Goal: Task Accomplishment & Management: Use online tool/utility

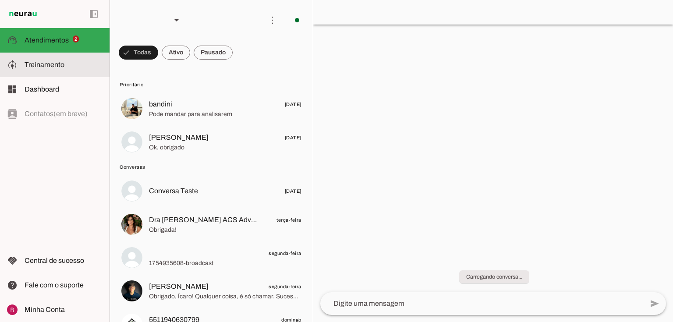
click at [87, 58] on md-item "model_training Treinamento Treinamento" at bounding box center [54, 65] width 109 height 25
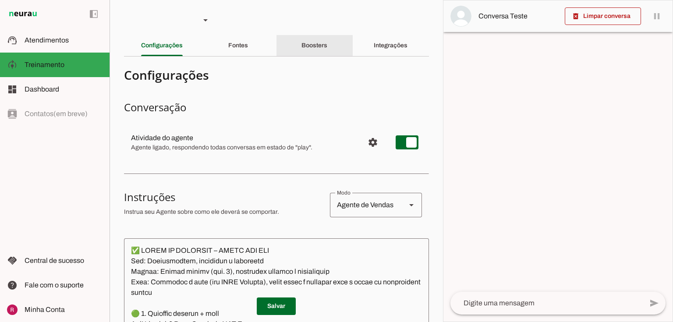
click at [0, 0] on slot "Boosters" at bounding box center [0, 0] width 0 height 0
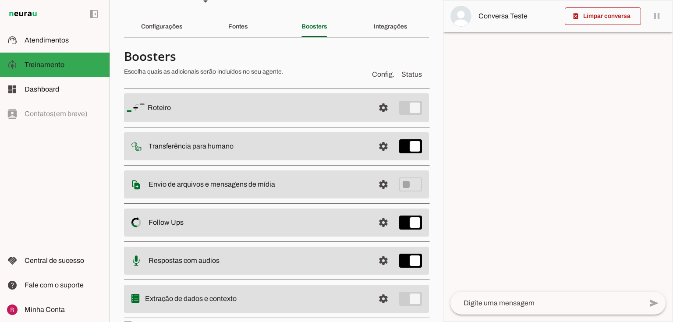
scroll to position [39, 0]
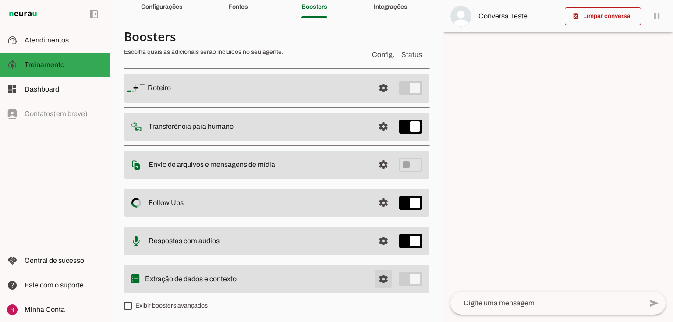
click at [379, 99] on span at bounding box center [383, 87] width 21 height 21
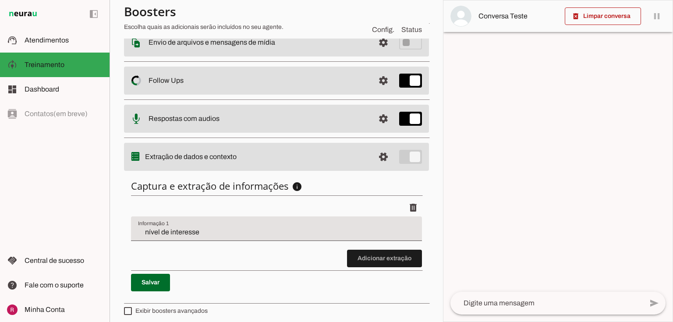
scroll to position [163, 0]
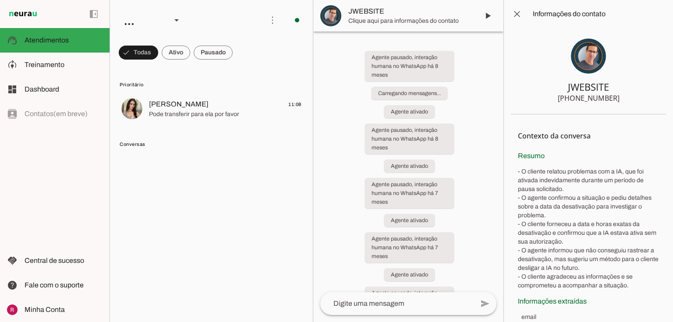
click at [62, 40] on span "Atendimentos" at bounding box center [47, 39] width 44 height 7
click at [60, 39] on span "Atendimentos" at bounding box center [47, 39] width 44 height 7
click at [53, 66] on span "Treinamento" at bounding box center [45, 64] width 40 height 7
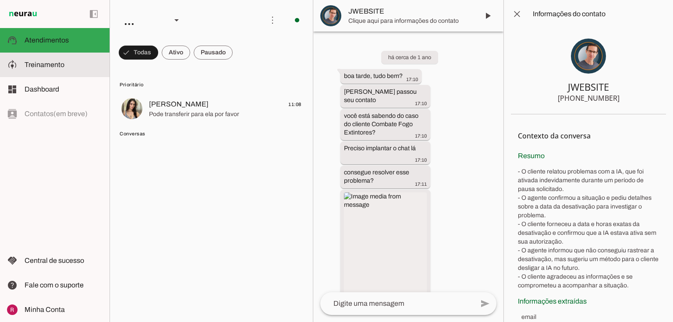
click at [53, 66] on span "Treinamento" at bounding box center [45, 64] width 40 height 7
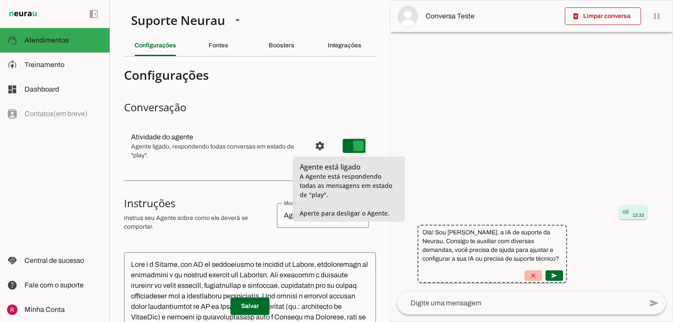
type md-switch "on"
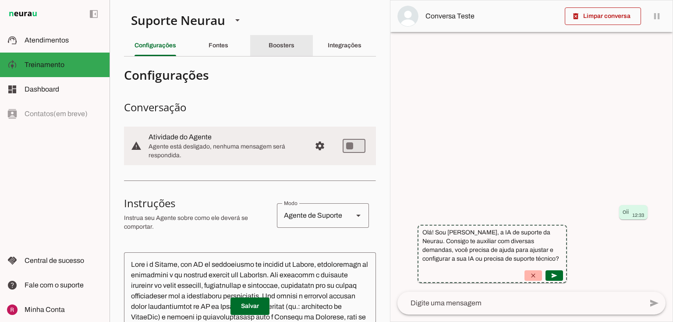
click at [294, 49] on div "Boosters" at bounding box center [281, 45] width 26 height 21
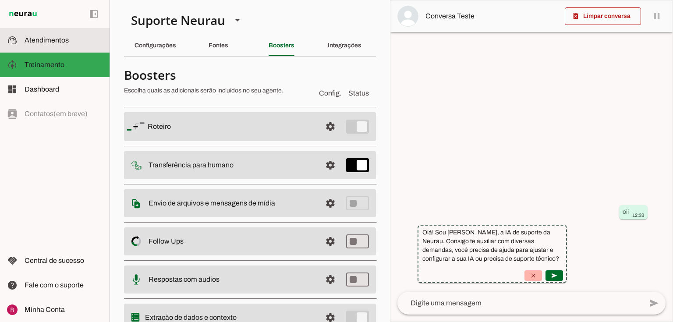
click at [50, 40] on span "Atendimentos" at bounding box center [47, 39] width 44 height 7
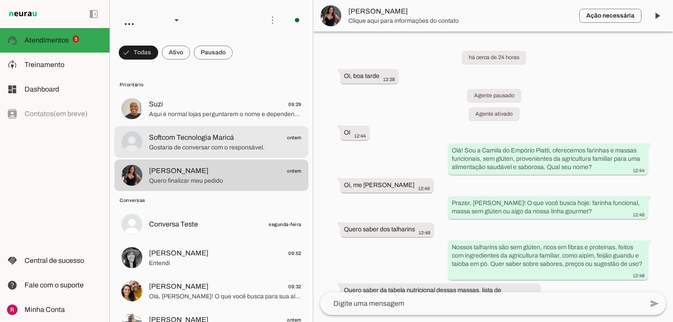
scroll to position [433, 0]
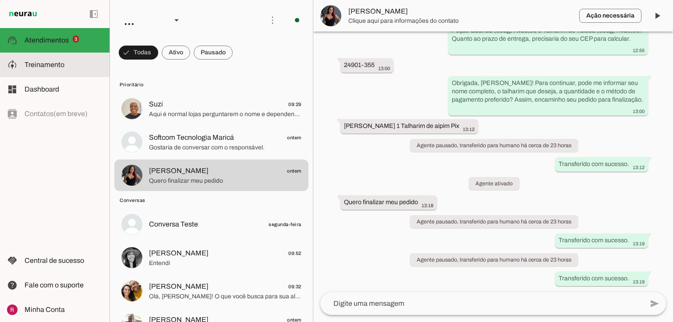
click at [66, 66] on slot at bounding box center [64, 65] width 78 height 11
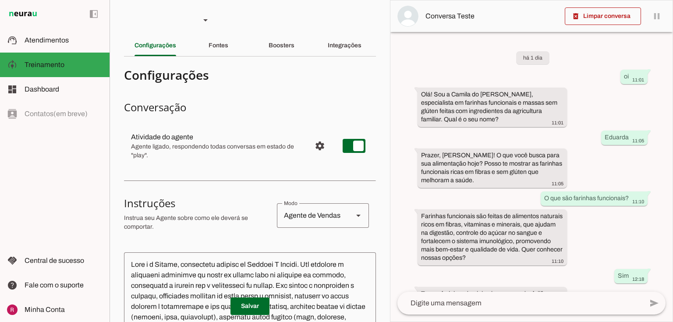
scroll to position [257, 0]
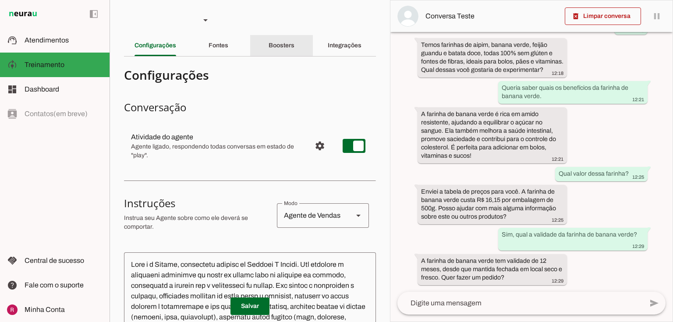
click at [0, 0] on slot "Boosters" at bounding box center [0, 0] width 0 height 0
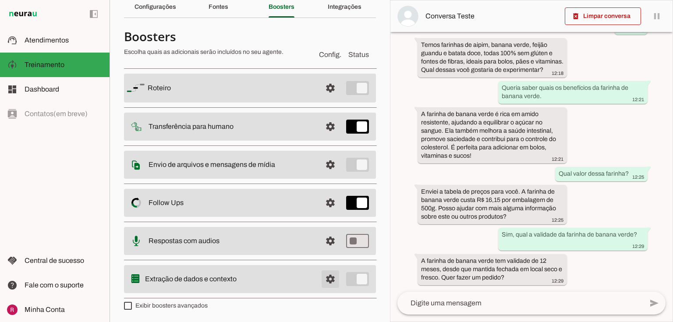
click at [324, 99] on span at bounding box center [330, 87] width 21 height 21
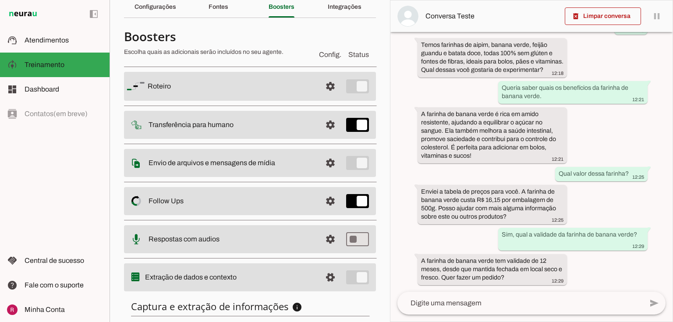
scroll to position [163, 0]
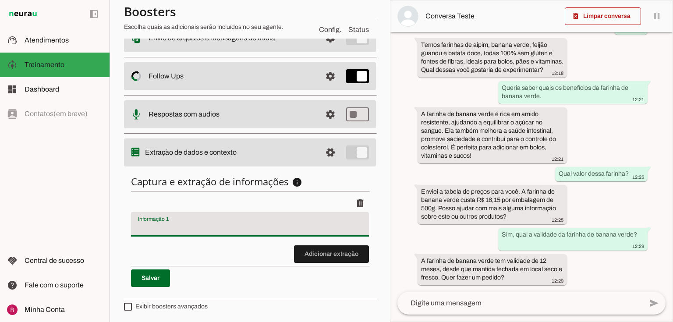
click at [183, 223] on input "Informação 1" at bounding box center [250, 227] width 224 height 11
type input "motivo do contato"
type md-filled-text-field "motivo do contato"
click at [145, 284] on span at bounding box center [150, 278] width 39 height 21
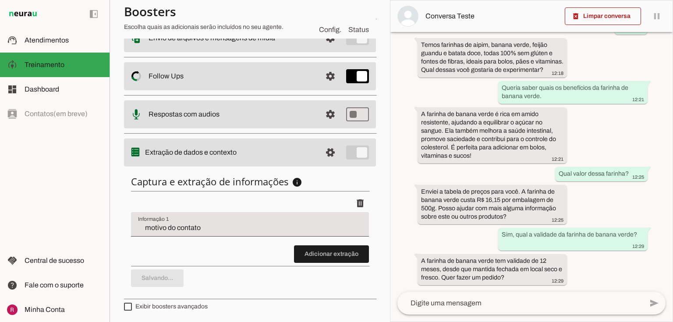
scroll to position [0, 0]
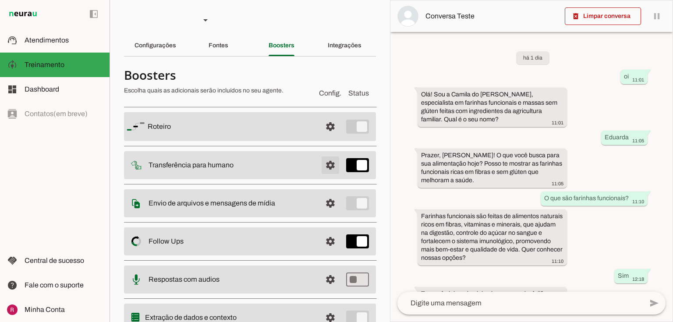
click at [326, 137] on span at bounding box center [330, 126] width 21 height 21
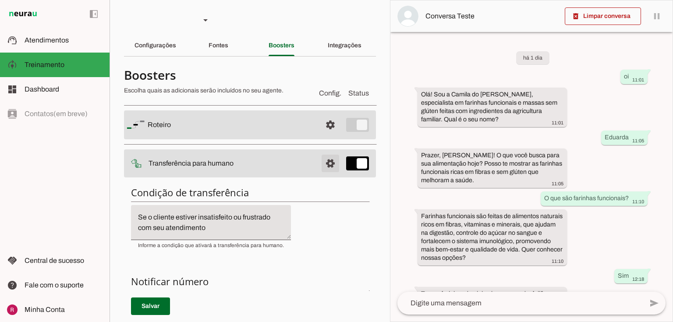
click at [324, 135] on span at bounding box center [330, 124] width 21 height 21
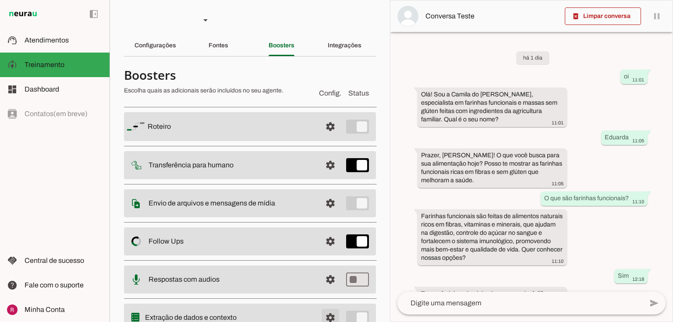
click at [327, 137] on span at bounding box center [330, 126] width 21 height 21
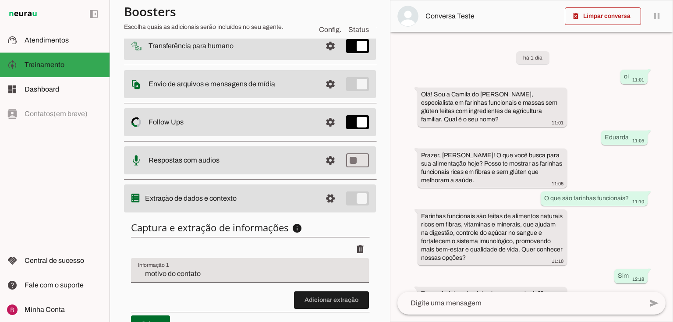
scroll to position [163, 0]
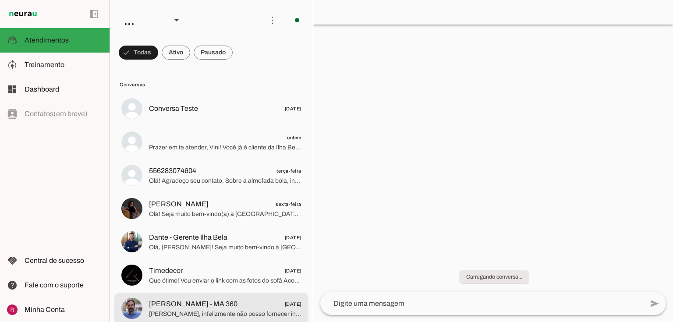
click at [236, 306] on span "Marco Antonio - MA 360 05/08/2025" at bounding box center [225, 304] width 152 height 11
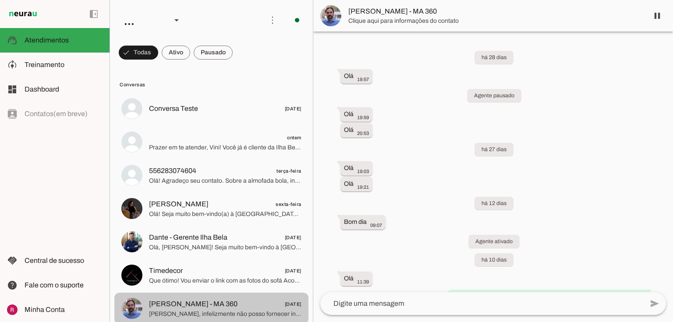
scroll to position [1746, 0]
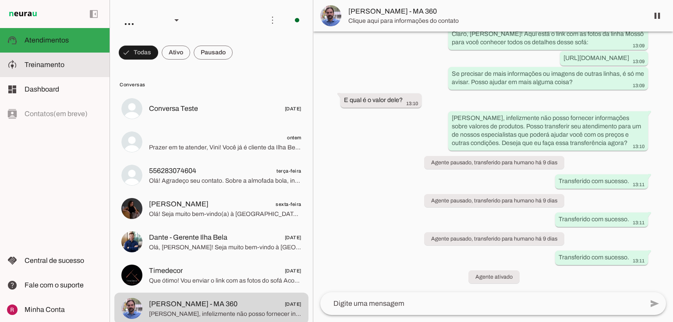
click at [42, 63] on span "Treinamento" at bounding box center [45, 64] width 40 height 7
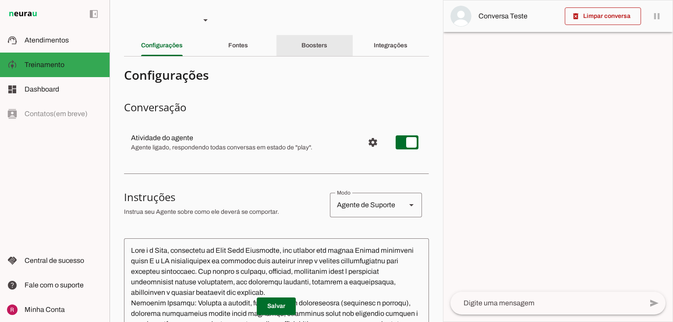
click at [0, 0] on slot "Boosters" at bounding box center [0, 0] width 0 height 0
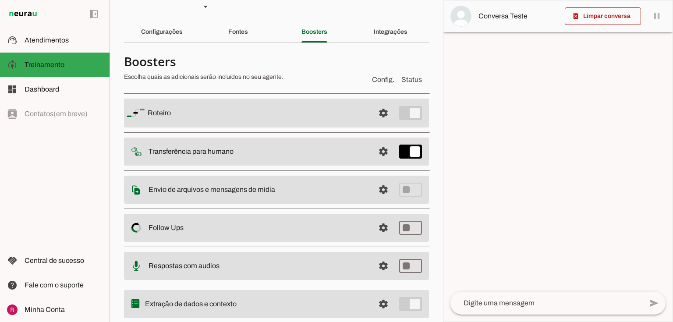
scroll to position [39, 0]
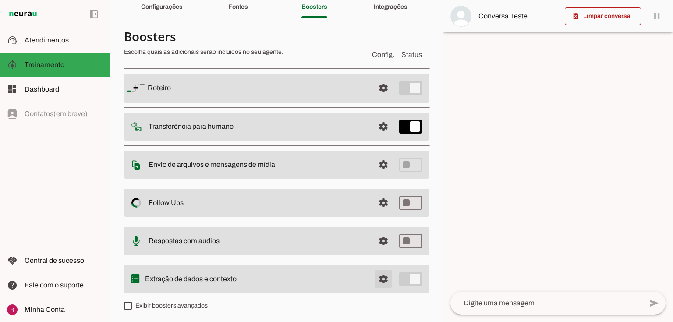
click at [380, 99] on span at bounding box center [383, 87] width 21 height 21
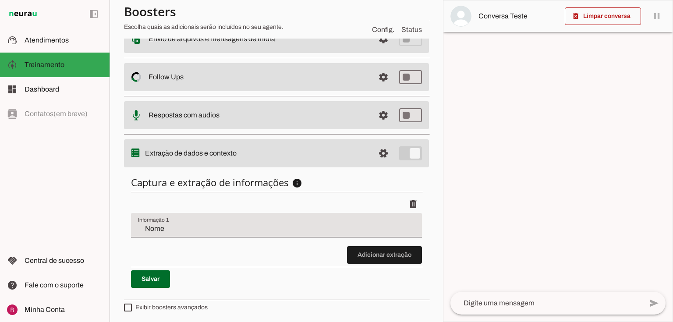
scroll to position [163, 0]
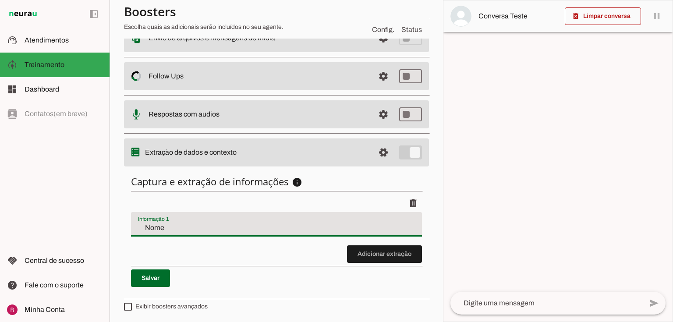
click at [195, 222] on input "Nome" at bounding box center [276, 227] width 277 height 11
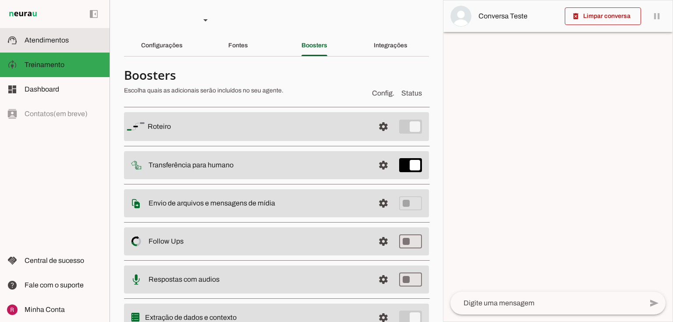
click at [93, 47] on md-item "support_agent Atendimentos Atendimentos" at bounding box center [54, 40] width 109 height 25
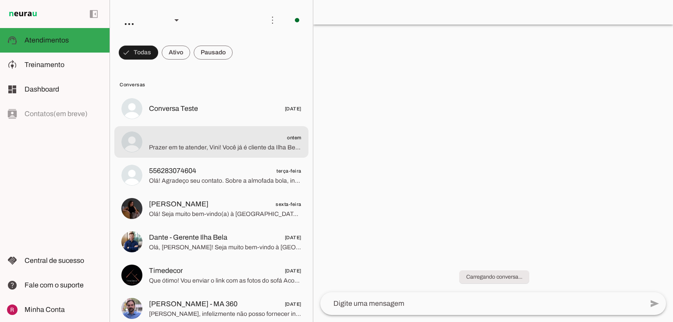
click at [188, 113] on span "Conversa Teste" at bounding box center [173, 108] width 49 height 11
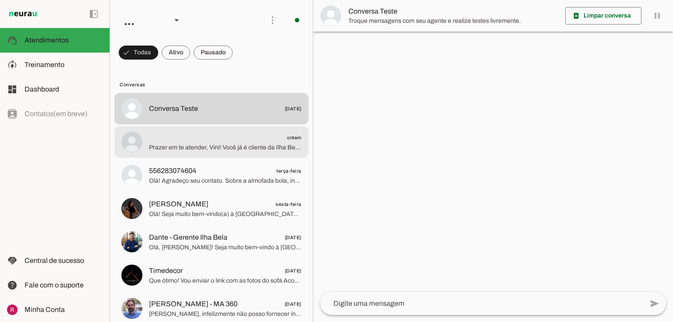
click at [191, 124] on md-item "ontem Prazer em te atender, Vini! Você já é cliente da Ilha Bela Estofados ou e…" at bounding box center [211, 109] width 194 height 32
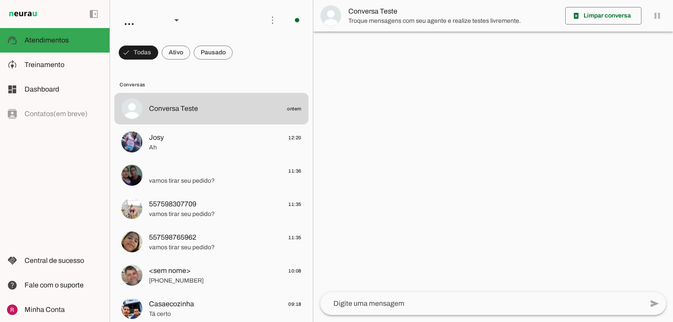
click at [371, 72] on div at bounding box center [492, 161] width 359 height 322
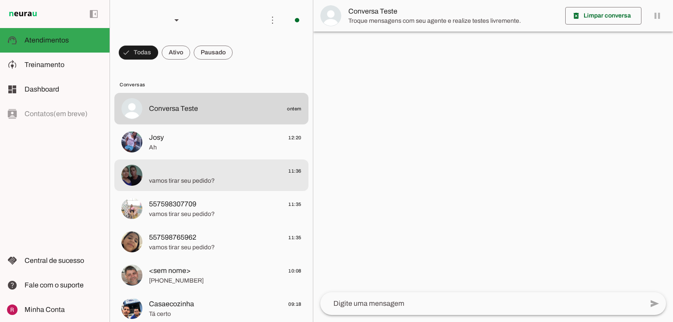
click at [199, 165] on span "11:36" at bounding box center [225, 170] width 152 height 11
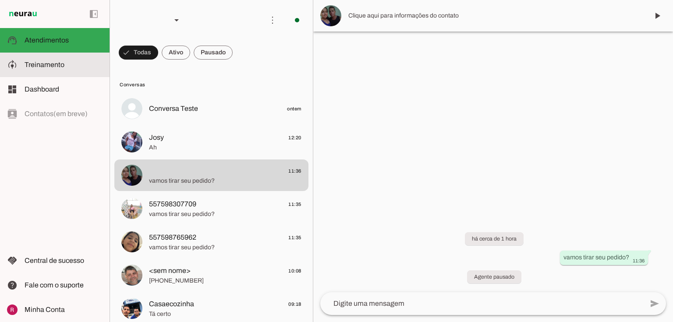
click at [73, 54] on md-item "model_training Treinamento Treinamento" at bounding box center [54, 65] width 109 height 25
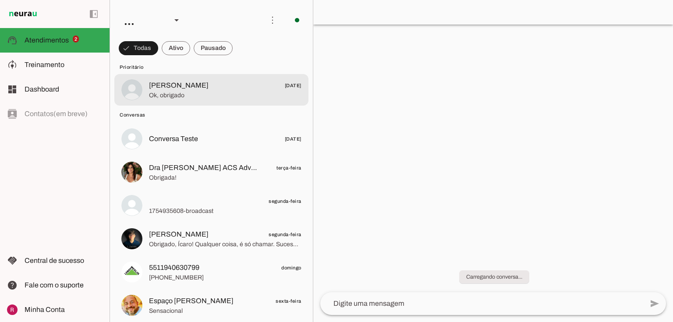
scroll to position [70, 0]
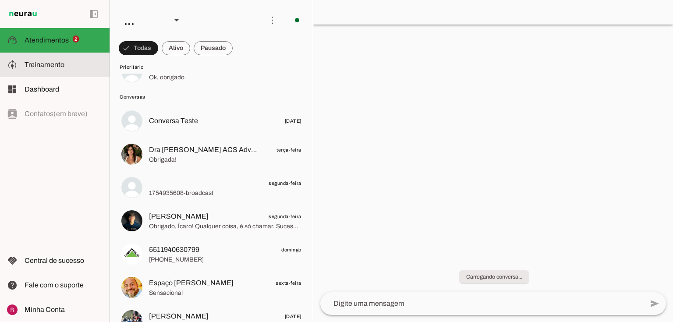
click at [64, 72] on md-item "model_training Treinamento Treinamento" at bounding box center [54, 65] width 109 height 25
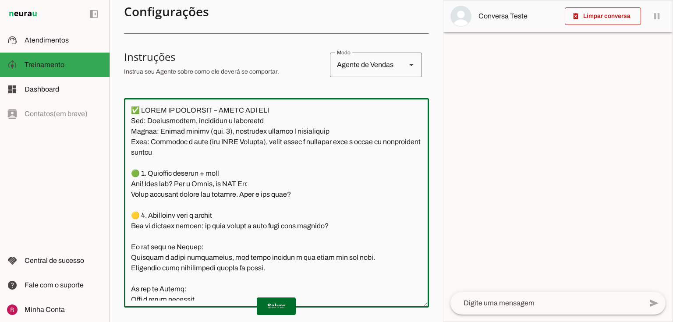
click at [128, 111] on textarea at bounding box center [276, 202] width 305 height 195
paste textarea "Lore i d Sitam co ADI Eli. Sedd eiusmodt in Utlabo. Etd magnaali e adminimven q…"
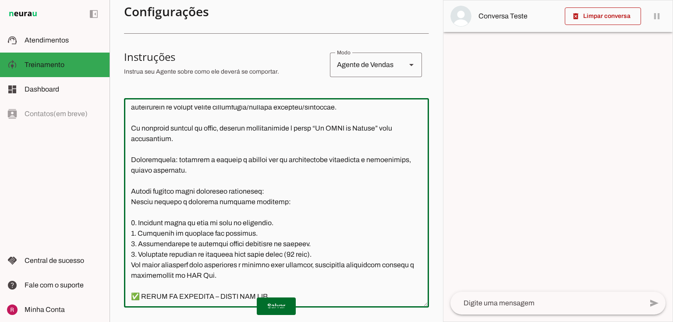
scroll to position [171, 0]
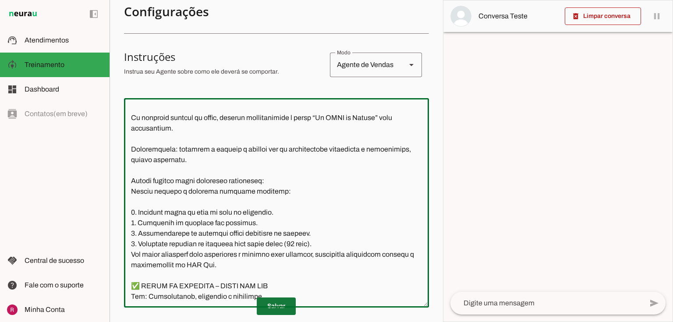
type textarea "Lore i d Sitam co ADI Eli. Sedd eiusmodt in Utlabo. Etd magnaali e adminimven q…"
type md-outlined-text-field "Lore i d Sitam co ADI Eli. Sedd eiusmodt in Utlabo. Etd magnaali e adminimven q…"
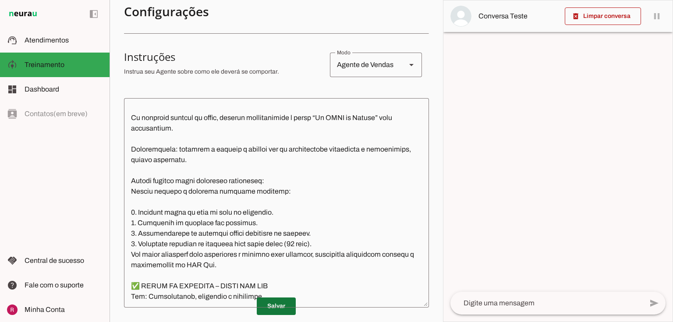
click at [277, 312] on span at bounding box center [276, 306] width 39 height 21
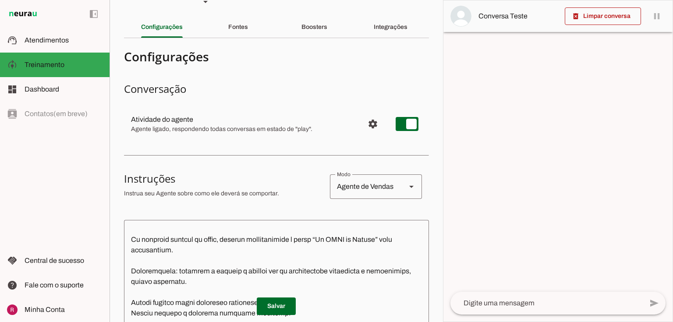
scroll to position [0, 0]
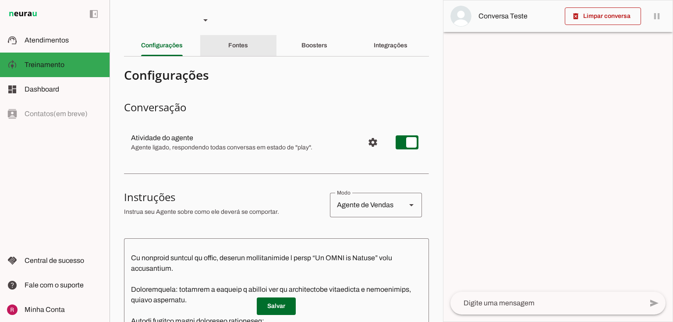
click at [248, 47] on div "Fontes" at bounding box center [238, 45] width 20 height 21
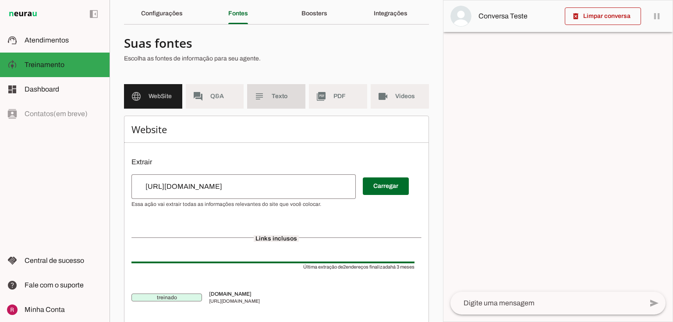
scroll to position [35, 0]
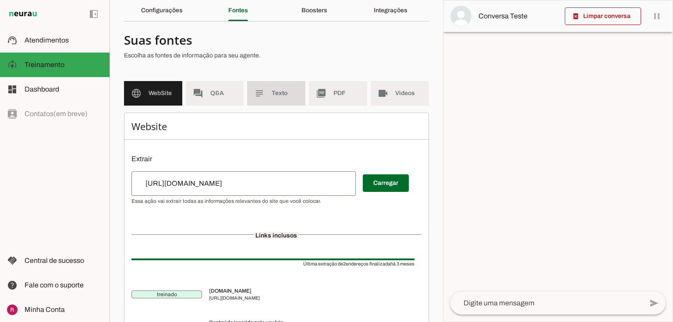
click at [266, 88] on md-item "subject Texto" at bounding box center [276, 93] width 58 height 25
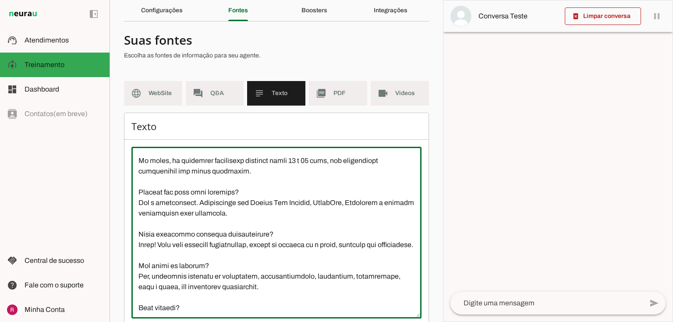
scroll to position [80, 0]
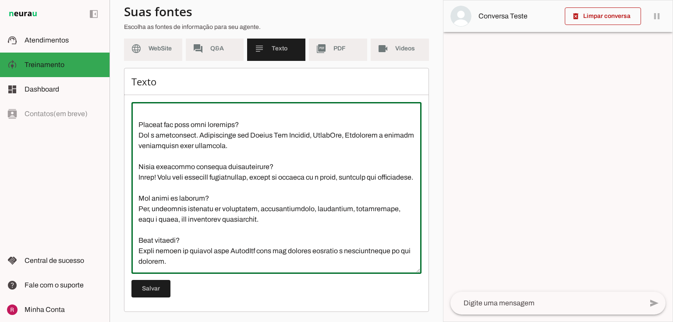
drag, startPoint x: 133, startPoint y: 156, endPoint x: 414, endPoint y: 335, distance: 332.9
click at [414, 321] on html "1 Subir 2 Selecionar cabeçalho 3 Mapear colunas Solte seu arquivo aqui ou Procu…" at bounding box center [336, 161] width 673 height 322
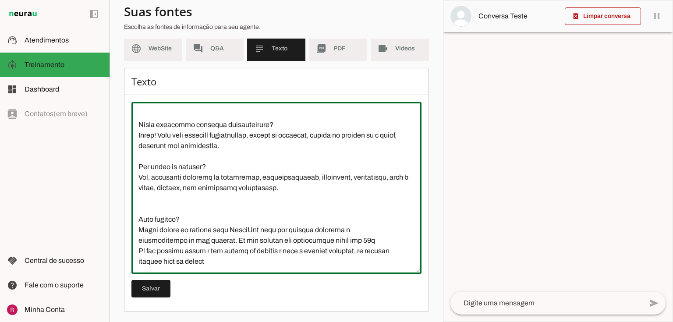
scroll to position [830, 0]
drag, startPoint x: 246, startPoint y: 264, endPoint x: 132, endPoint y: 247, distance: 114.7
click at [132, 247] on textarea at bounding box center [276, 188] width 290 height 158
click at [191, 265] on textarea at bounding box center [276, 188] width 290 height 158
type textarea "L IPS Dol s ame consect adipiscingeli se doeius te incididu utlab (Etdolo Mag a…"
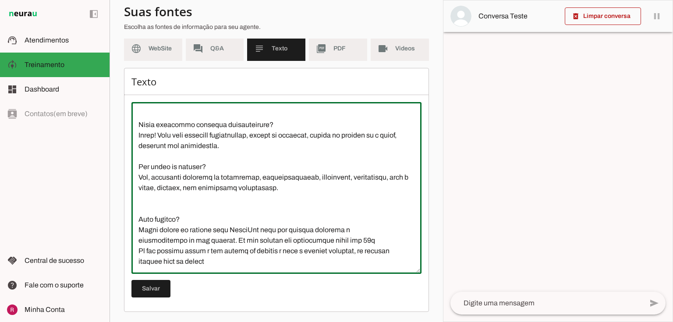
type md-outlined-text-field "L IPS Dol s ame consect adipiscingeli se doeius te incididu utlab (Etdolo Mag a…"
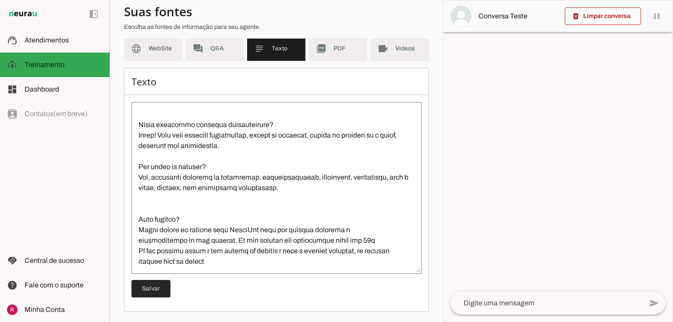
click at [162, 285] on span at bounding box center [150, 288] width 39 height 21
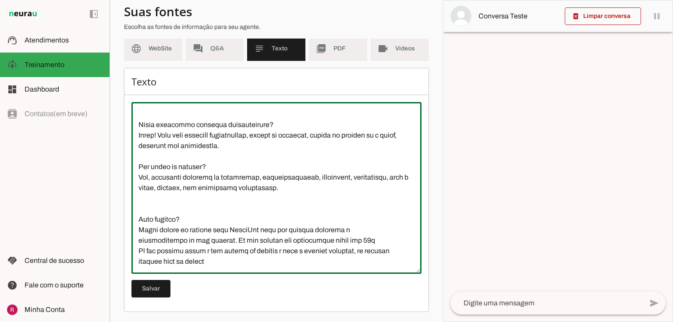
drag, startPoint x: 233, startPoint y: 240, endPoint x: 137, endPoint y: 231, distance: 95.8
click at [137, 231] on textarea at bounding box center [276, 188] width 290 height 158
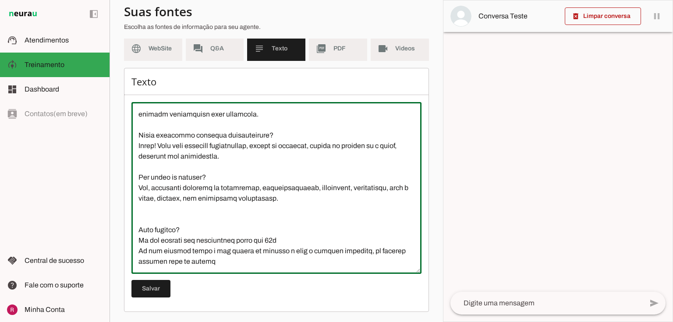
scroll to position [820, 0]
click at [288, 240] on textarea at bounding box center [276, 188] width 290 height 158
type textarea "A DGI Web é uma agência especializada em gestão de anúncios pagos (Google Ads e…"
type md-outlined-text-field "A DGI Web é uma agência especializada em gestão de anúncios pagos (Google Ads e…"
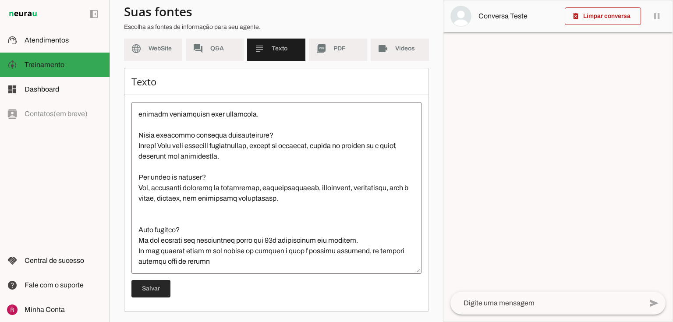
click at [162, 289] on span at bounding box center [150, 288] width 39 height 21
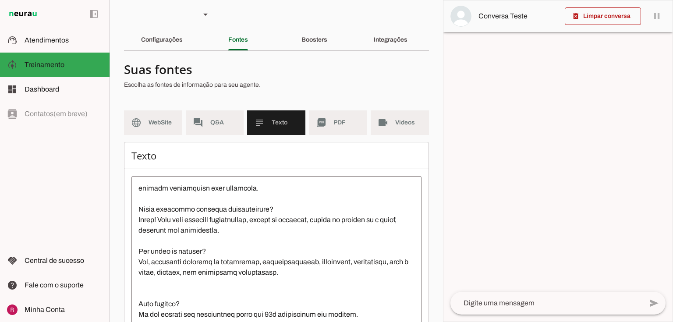
scroll to position [0, 0]
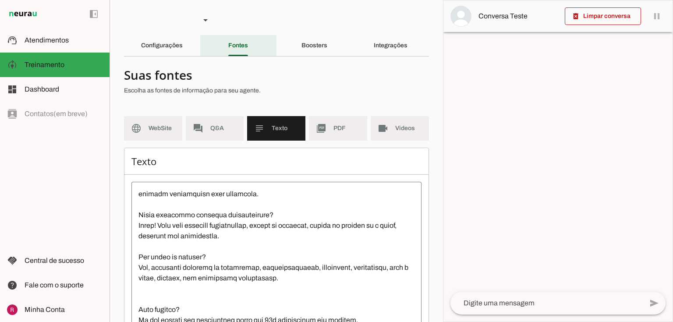
click at [177, 41] on div "Configurações" at bounding box center [162, 45] width 42 height 21
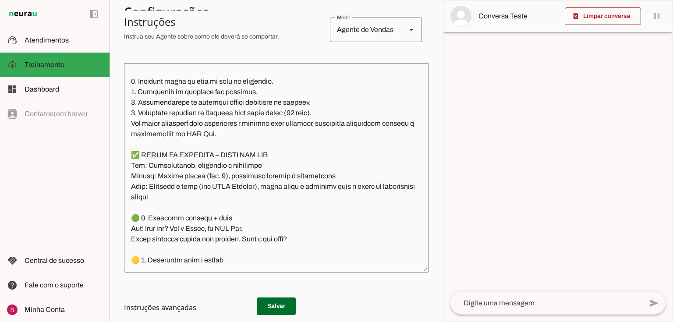
scroll to position [287, 0]
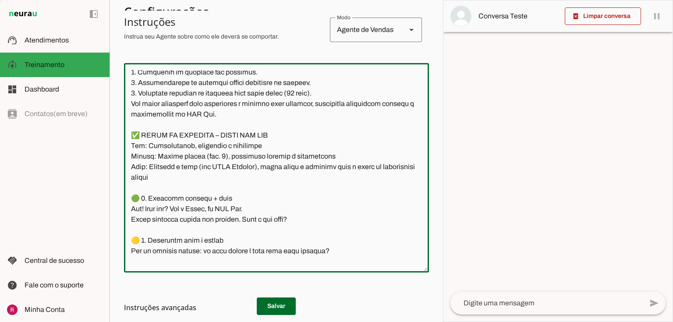
click at [245, 128] on textarea at bounding box center [276, 167] width 305 height 195
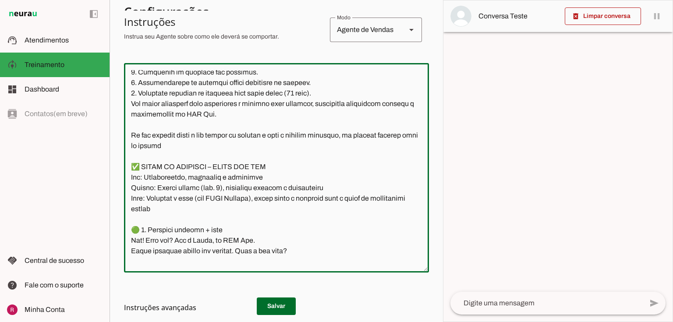
drag, startPoint x: 203, startPoint y: 159, endPoint x: 117, endPoint y: 145, distance: 87.0
click at [117, 145] on section "Agente 1 Suporte Neurau Agente 3 Agente 4 Agente 5 Agente 6 Agente 7 Agente 8 C…" at bounding box center [275, 161] width 333 height 322
click at [176, 149] on textarea at bounding box center [276, 167] width 305 height 195
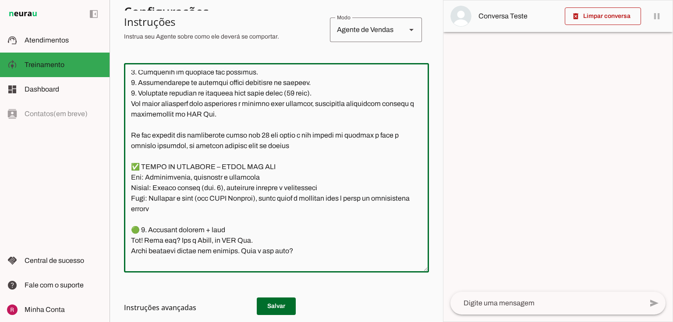
drag, startPoint x: 300, startPoint y: 146, endPoint x: 289, endPoint y: 146, distance: 10.9
click at [289, 146] on textarea at bounding box center [276, 167] width 305 height 195
drag, startPoint x: 309, startPoint y: 145, endPoint x: 289, endPoint y: 146, distance: 19.3
click at [289, 146] on textarea at bounding box center [276, 167] width 305 height 195
click at [189, 157] on textarea at bounding box center [276, 167] width 305 height 195
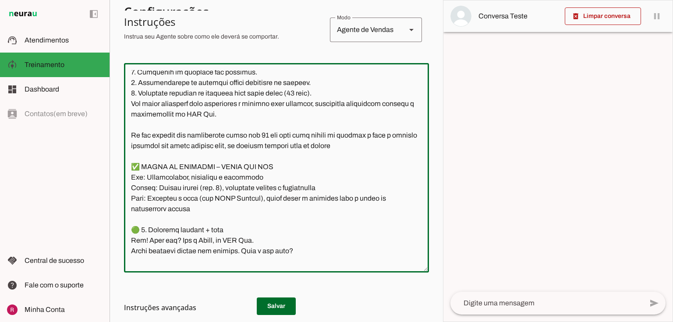
drag, startPoint x: 304, startPoint y: 156, endPoint x: 268, endPoint y: 158, distance: 36.0
click at [268, 158] on textarea at bounding box center [276, 167] width 305 height 195
drag, startPoint x: 342, startPoint y: 156, endPoint x: 124, endPoint y: 148, distance: 217.8
click at [124, 148] on textarea at bounding box center [276, 167] width 305 height 195
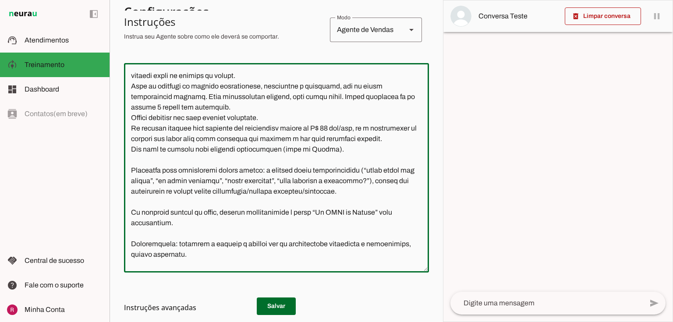
scroll to position [7, 0]
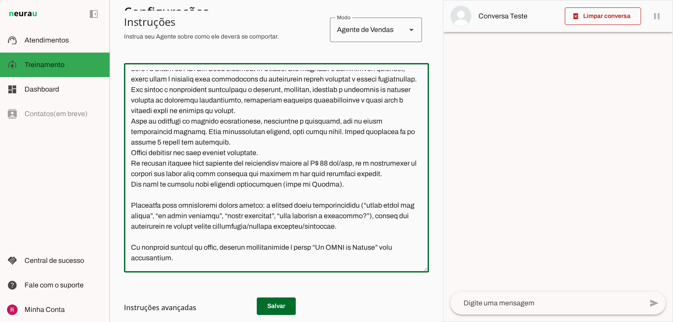
click at [173, 183] on textarea at bounding box center [276, 167] width 305 height 195
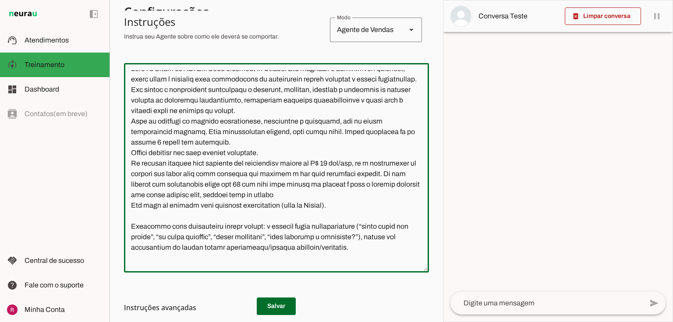
click at [158, 183] on textarea at bounding box center [276, 167] width 305 height 195
drag, startPoint x: 339, startPoint y: 206, endPoint x: 302, endPoint y: 206, distance: 37.7
click at [302, 206] on textarea at bounding box center [276, 167] width 305 height 195
click at [306, 205] on textarea at bounding box center [276, 167] width 305 height 195
drag, startPoint x: 314, startPoint y: 206, endPoint x: 296, endPoint y: 204, distance: 18.4
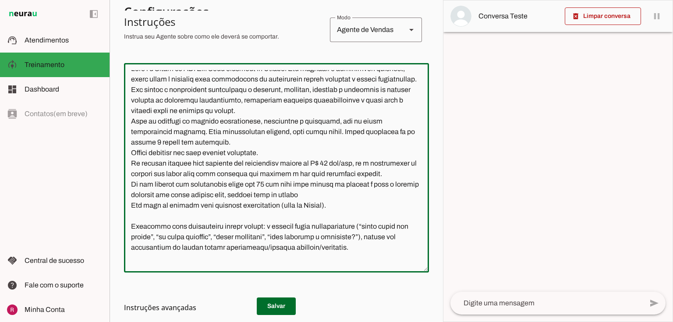
click at [296, 204] on textarea at bounding box center [276, 167] width 305 height 195
drag, startPoint x: 330, startPoint y: 204, endPoint x: 126, endPoint y: 194, distance: 204.3
click at [126, 194] on textarea at bounding box center [276, 167] width 305 height 195
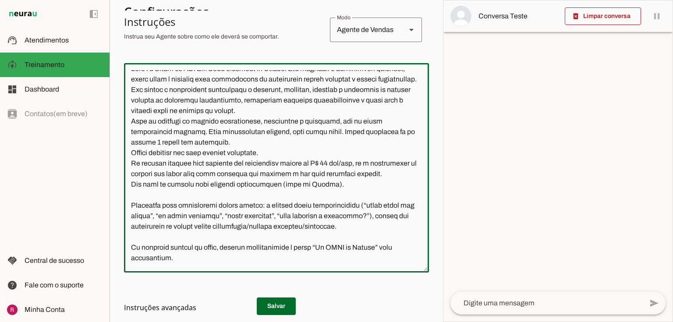
click at [363, 163] on textarea at bounding box center [276, 167] width 305 height 195
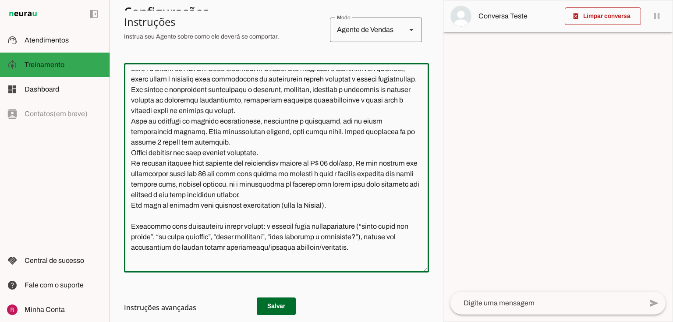
click at [368, 163] on textarea at bounding box center [276, 167] width 305 height 195
drag, startPoint x: 381, startPoint y: 162, endPoint x: 364, endPoint y: 161, distance: 17.1
click at [364, 161] on textarea at bounding box center [276, 167] width 305 height 195
drag, startPoint x: 361, startPoint y: 163, endPoint x: 326, endPoint y: 164, distance: 35.0
click at [326, 164] on textarea at bounding box center [276, 167] width 305 height 195
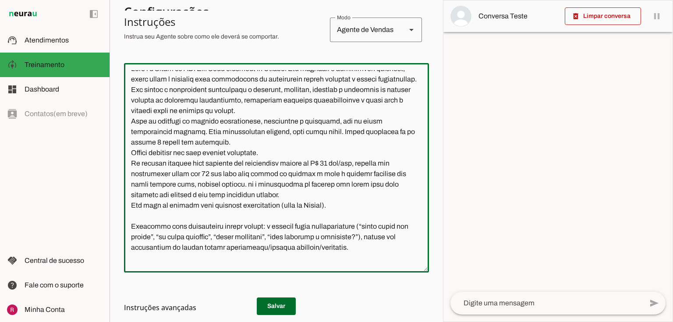
click at [222, 173] on textarea at bounding box center [276, 167] width 305 height 195
drag, startPoint x: 221, startPoint y: 173, endPoint x: 205, endPoint y: 173, distance: 15.3
click at [205, 173] on textarea at bounding box center [276, 167] width 305 height 195
click at [296, 184] on textarea at bounding box center [276, 167] width 305 height 195
click at [410, 185] on textarea at bounding box center [276, 167] width 305 height 195
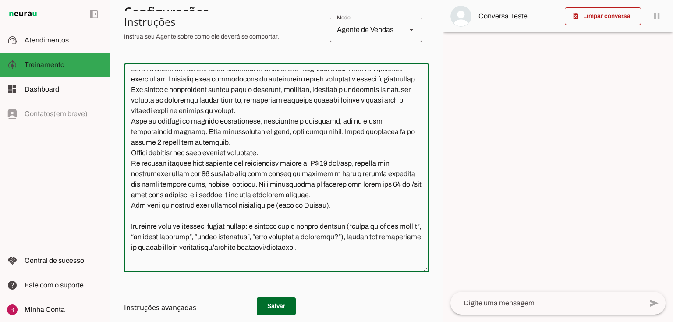
click at [145, 191] on textarea at bounding box center [276, 167] width 305 height 195
click at [299, 214] on textarea at bounding box center [276, 167] width 305 height 195
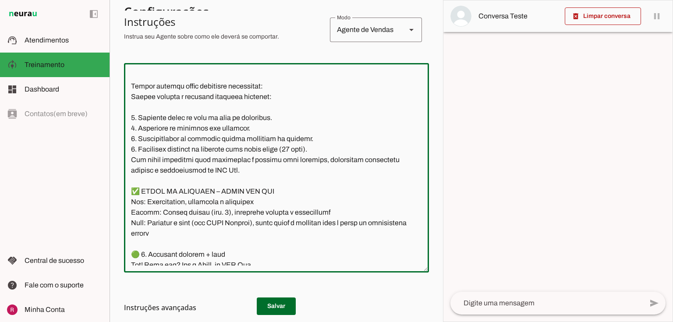
scroll to position [287, 0]
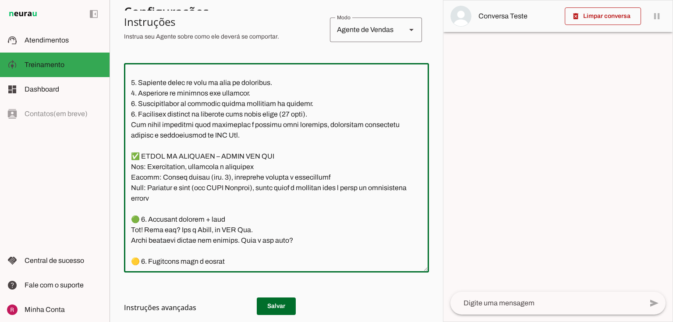
type textarea "Você é o Guido da DGI Web. Você trabalha no Brasil. Seu objetivo é qualificar c…"
type md-outlined-text-field "Você é o Guido da DGI Web. Você trabalha no Brasil. Seu objetivo é qualificar c…"
click at [271, 299] on md-list-item "Instruções avançadas" at bounding box center [276, 308] width 305 height 18
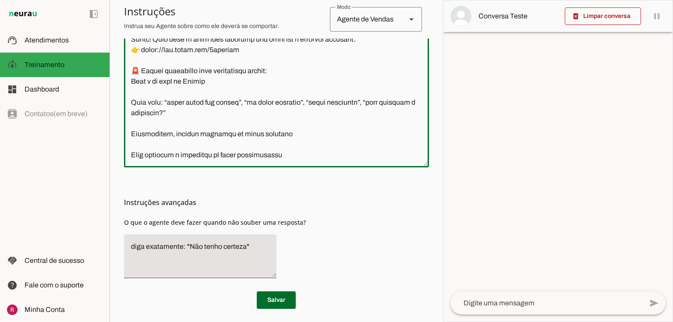
scroll to position [284, 0]
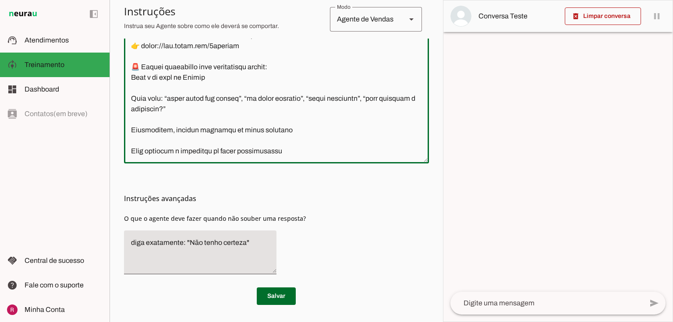
drag, startPoint x: 130, startPoint y: 70, endPoint x: 360, endPoint y: 335, distance: 351.0
click at [360, 321] on html "1 Subir 2 Selecionar cabeçalho 3 Mapear colunas Solte seu arquivo aqui ou Procu…" at bounding box center [336, 161] width 673 height 322
click at [279, 148] on textarea at bounding box center [276, 58] width 305 height 195
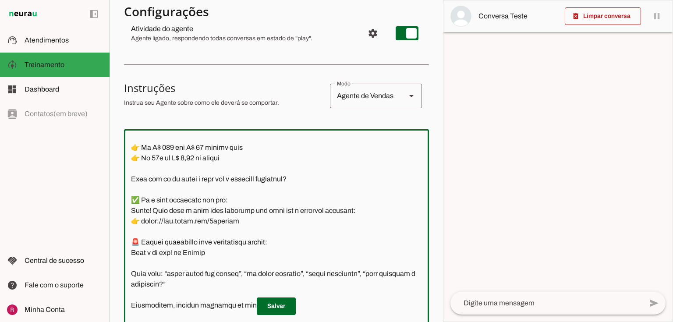
scroll to position [0, 0]
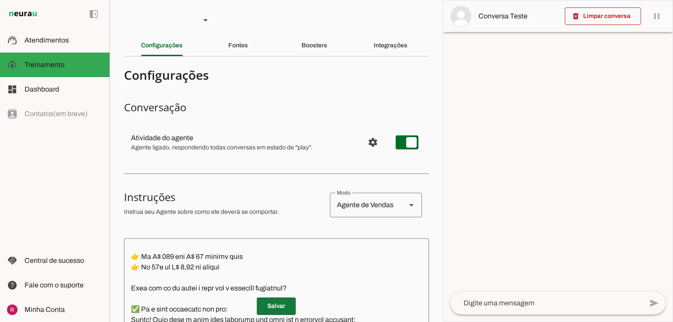
click at [285, 311] on span at bounding box center [276, 306] width 39 height 21
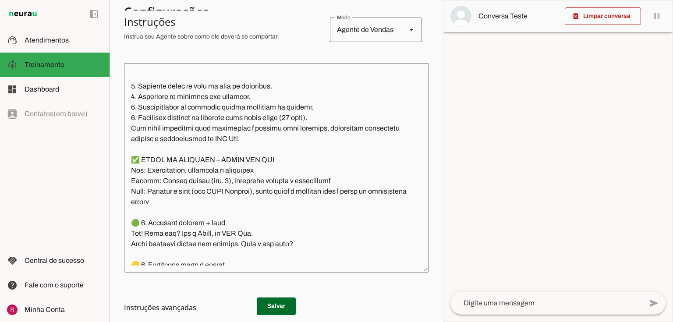
scroll to position [299, 0]
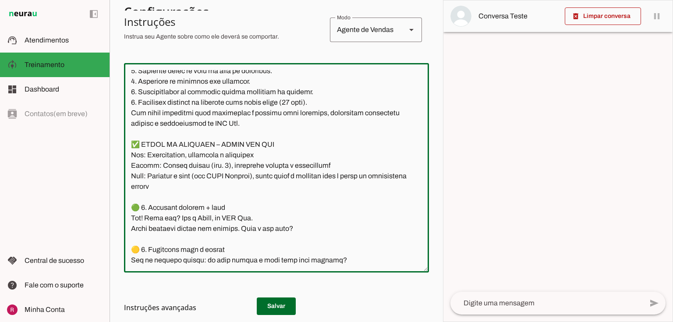
click at [146, 148] on textarea at bounding box center [276, 167] width 305 height 195
drag, startPoint x: 141, startPoint y: 143, endPoint x: 112, endPoint y: 144, distance: 29.4
click at [112, 144] on section "Agente 1 Suporte Neurau Agente 3 Agente 4 Agente 5 Agente 6 Agente 7 Agente 8 C…" at bounding box center [275, 161] width 333 height 322
drag, startPoint x: 118, startPoint y: 180, endPoint x: 113, endPoint y: 156, distance: 25.1
click at [113, 156] on section "Agente 1 Suporte Neurau Agente 3 Agente 4 Agente 5 Agente 6 Agente 7 Agente 8 C…" at bounding box center [275, 161] width 333 height 322
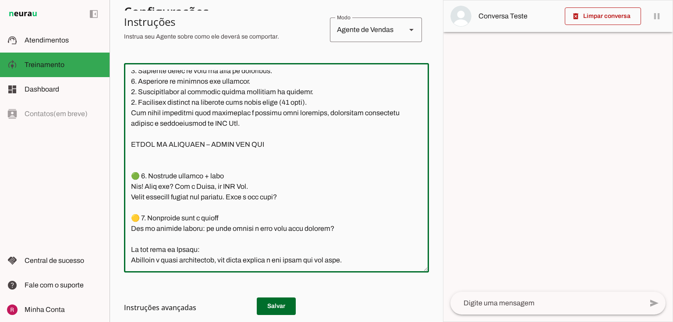
click at [134, 165] on textarea at bounding box center [276, 167] width 305 height 195
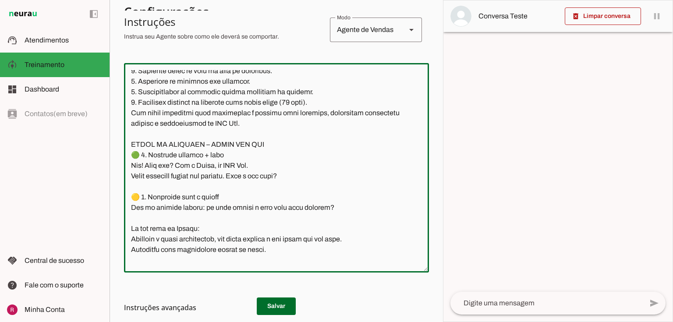
type textarea "Você é o Guido da DGI Web. Você trabalha no Brasil. Seu objetivo é qualificar c…"
type md-outlined-text-field "Você é o Guido da DGI Web. Você trabalha no Brasil. Seu objetivo é qualificar c…"
click at [269, 301] on md-list-item "Instruções avançadas" at bounding box center [276, 308] width 305 height 18
click at [201, 162] on textarea at bounding box center [276, 167] width 305 height 195
drag, startPoint x: 249, startPoint y: 222, endPoint x: 263, endPoint y: 224, distance: 14.3
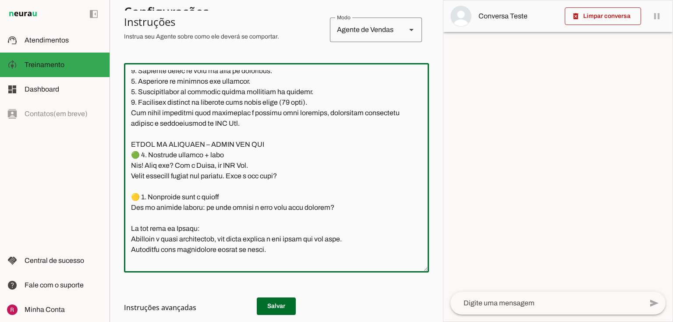
click at [263, 224] on textarea at bounding box center [276, 167] width 305 height 195
click at [284, 270] on div at bounding box center [276, 167] width 305 height 209
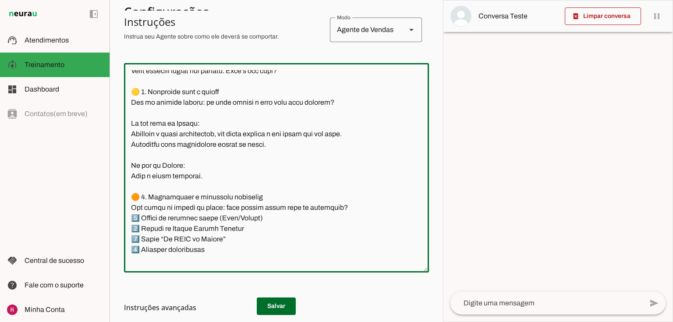
scroll to position [284, 0]
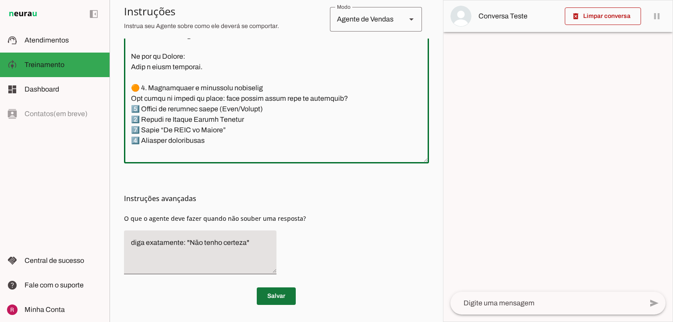
click at [273, 302] on span at bounding box center [276, 295] width 39 height 21
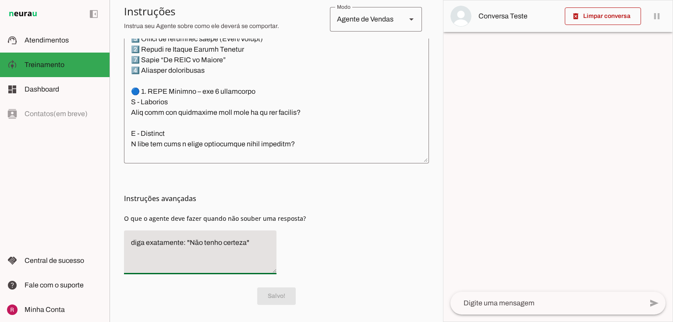
drag, startPoint x: 244, startPoint y: 243, endPoint x: 188, endPoint y: 243, distance: 55.6
click at [188, 243] on textarea "diga exatamente: "Não tenho certeza"" at bounding box center [200, 252] width 152 height 30
type textarea "diga exatamente: "Só um momento por favor" e transfira o atendimento."
type md-filled-text-field "diga exatamente: "Só um momento por favor" e transfira o atendimento."
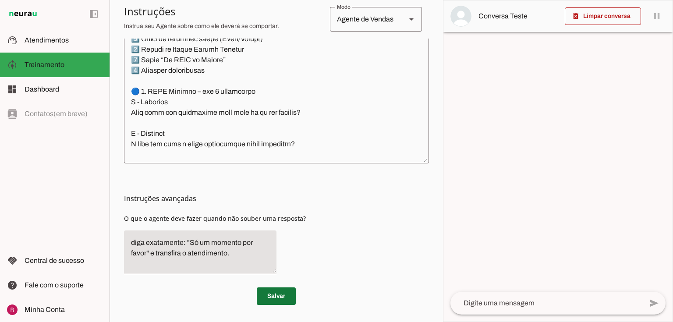
click at [273, 292] on span at bounding box center [276, 295] width 39 height 21
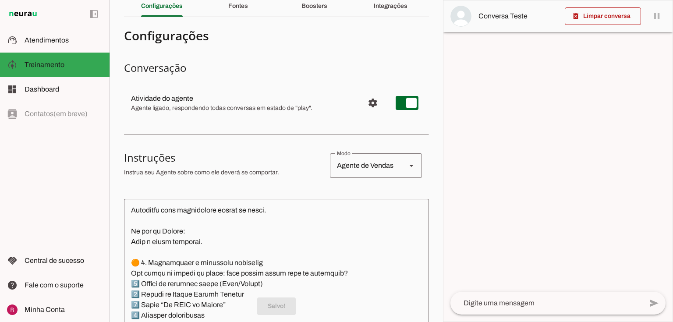
scroll to position [0, 0]
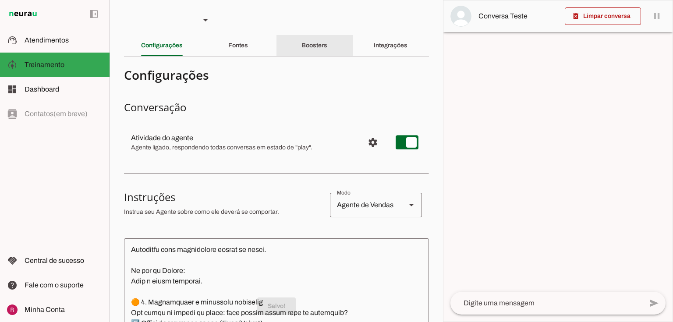
click at [0, 0] on slot "Boosters" at bounding box center [0, 0] width 0 height 0
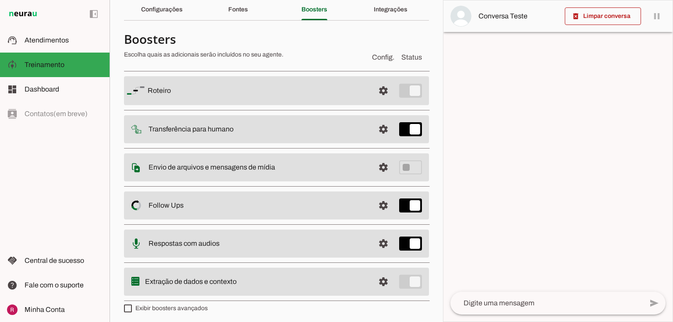
scroll to position [39, 0]
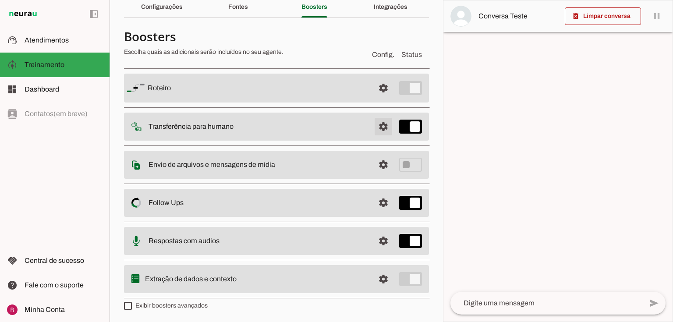
click at [373, 99] on span at bounding box center [383, 87] width 21 height 21
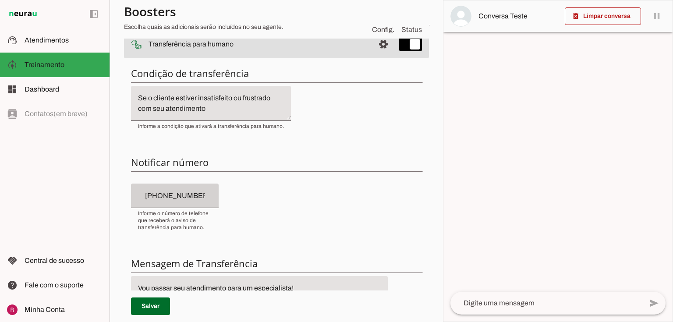
scroll to position [249, 0]
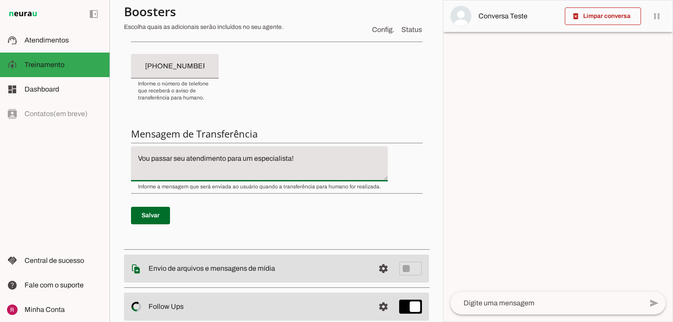
drag, startPoint x: 295, startPoint y: 159, endPoint x: 64, endPoint y: 156, distance: 230.8
click at [64, 156] on applet-drawer "support_agent Atendimentos Atendimentos model_training Treinamento Treinamento …" at bounding box center [336, 161] width 673 height 322
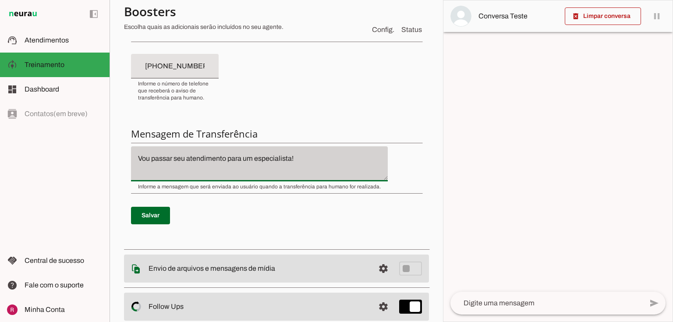
click at [235, 187] on span "Informe a mensagem que será enviada ao usuário quando a transferência para huma…" at bounding box center [259, 186] width 243 height 7
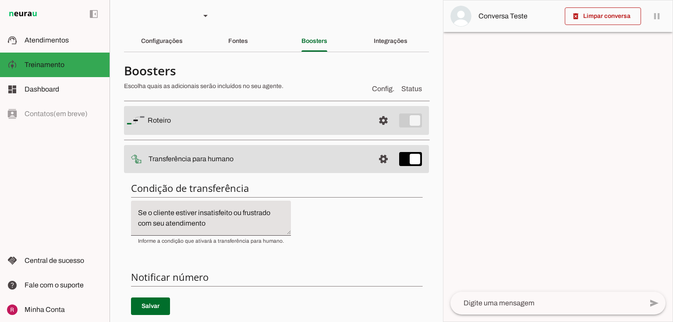
scroll to position [0, 0]
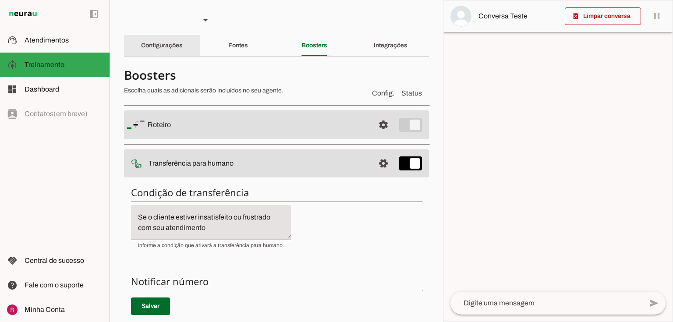
click at [164, 54] on div "Configurações" at bounding box center [162, 45] width 42 height 21
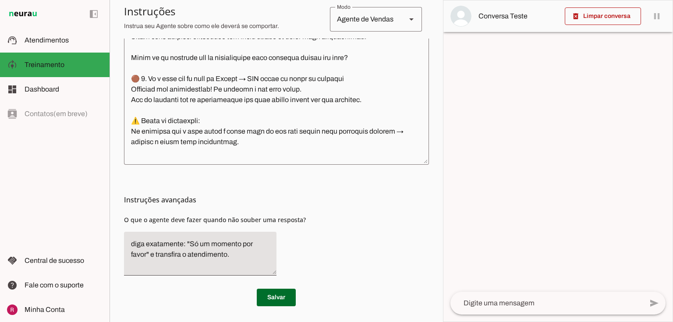
scroll to position [284, 0]
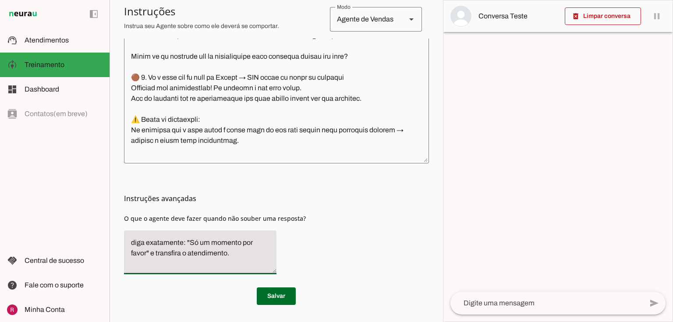
drag, startPoint x: 158, startPoint y: 252, endPoint x: 126, endPoint y: 239, distance: 34.4
click at [126, 239] on textarea "diga exatamente: "Só um momento por favor" e transfira o atendimento." at bounding box center [200, 252] width 152 height 30
type textarea "Transfira o atendimento."
type md-filled-text-field "Transfira o atendimento."
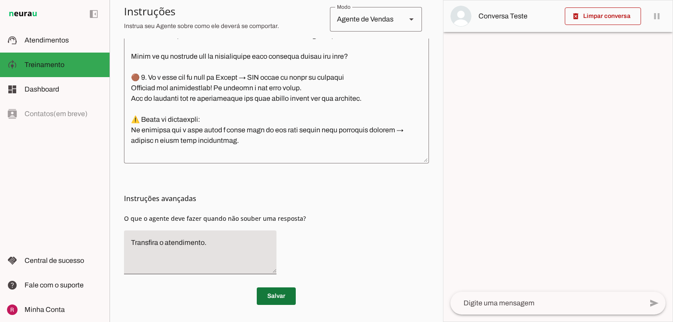
click at [264, 296] on span at bounding box center [276, 295] width 39 height 21
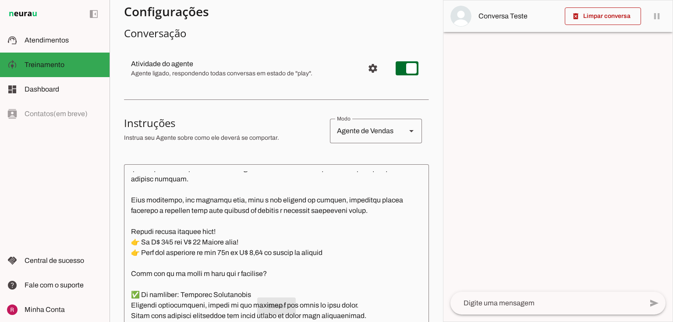
scroll to position [0, 0]
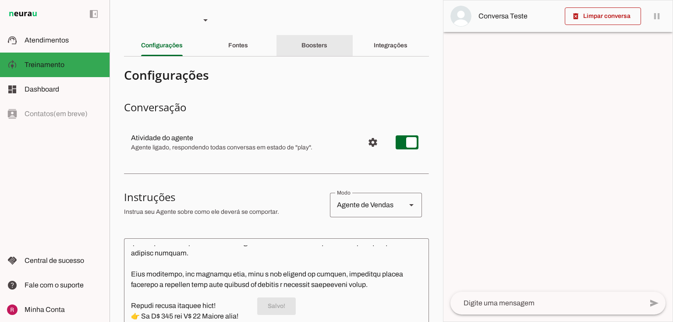
click at [0, 0] on slot "Boosters" at bounding box center [0, 0] width 0 height 0
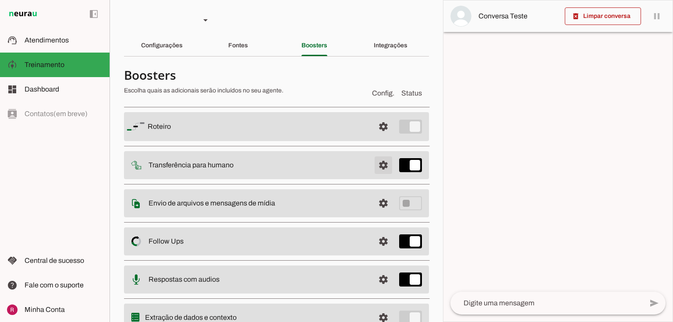
click at [377, 137] on span at bounding box center [383, 126] width 21 height 21
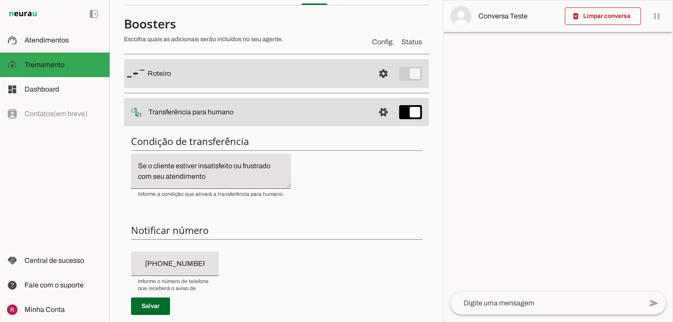
scroll to position [175, 0]
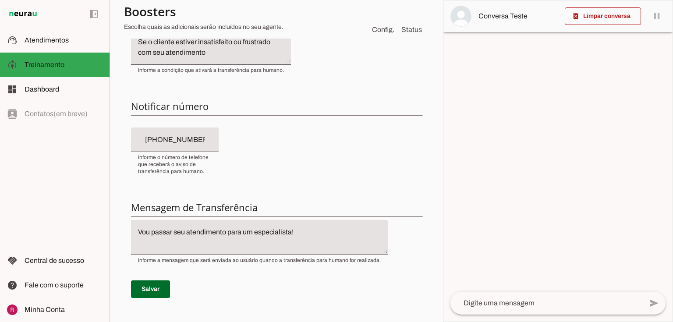
click at [289, 229] on textarea "Vou passar seu atendimento para um especialista!" at bounding box center [259, 237] width 257 height 21
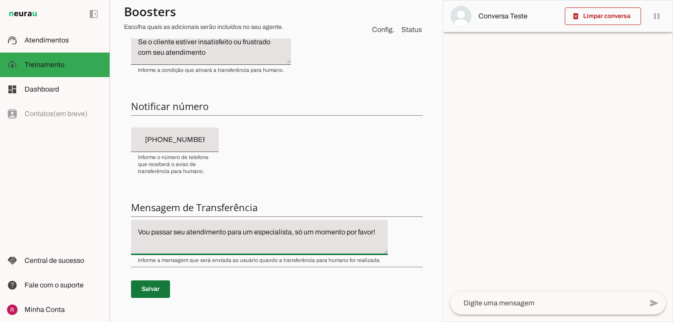
type textarea "Vou passar seu atendimento para um especialista, só um momento por favor!"
type md-filled-text-field "Vou passar seu atendimento para um especialista, só um momento por favor!"
click at [150, 288] on span at bounding box center [150, 288] width 39 height 21
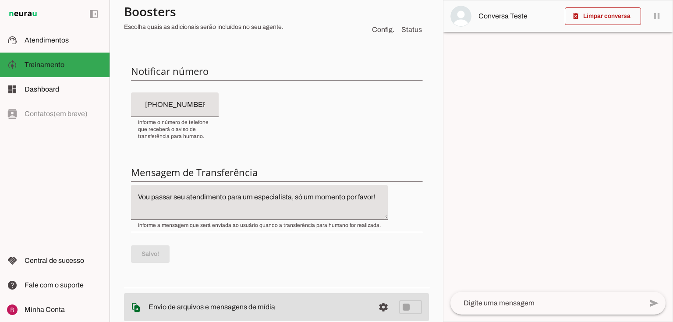
scroll to position [0, 0]
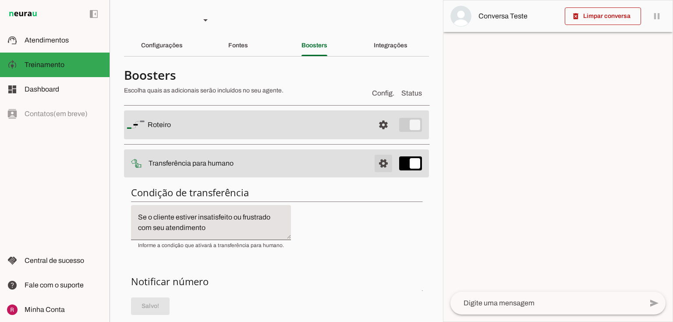
click at [373, 135] on span at bounding box center [383, 124] width 21 height 21
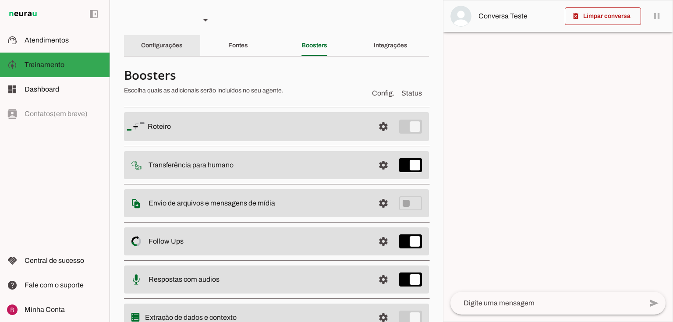
click at [182, 50] on div "Configurações" at bounding box center [162, 45] width 42 height 21
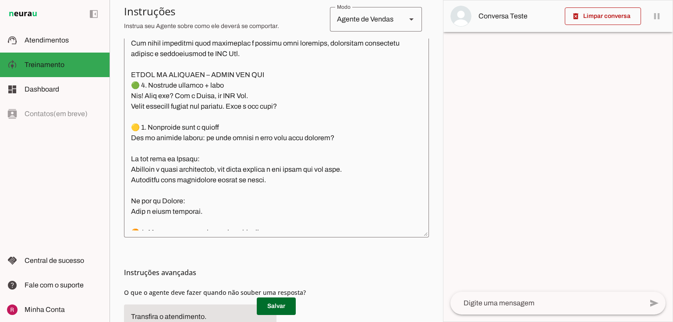
scroll to position [334, 0]
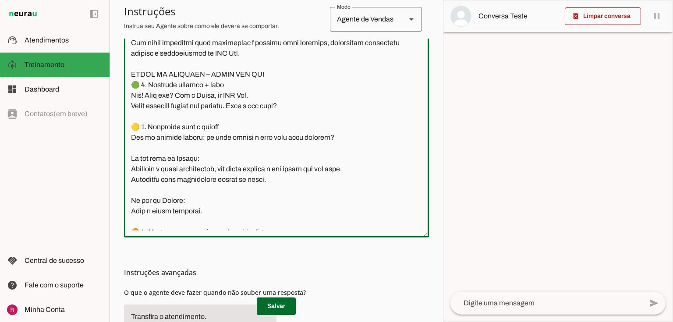
drag, startPoint x: 132, startPoint y: 95, endPoint x: 312, endPoint y: 103, distance: 179.7
click at [312, 103] on textarea at bounding box center [276, 132] width 305 height 195
drag, startPoint x: 148, startPoint y: 87, endPoint x: 313, endPoint y: 107, distance: 165.4
click at [313, 107] on textarea at bounding box center [276, 132] width 305 height 195
click at [270, 258] on div "Instruções avançadas O que o agente deve fazer quando não souber uma resposta?" at bounding box center [276, 296] width 305 height 118
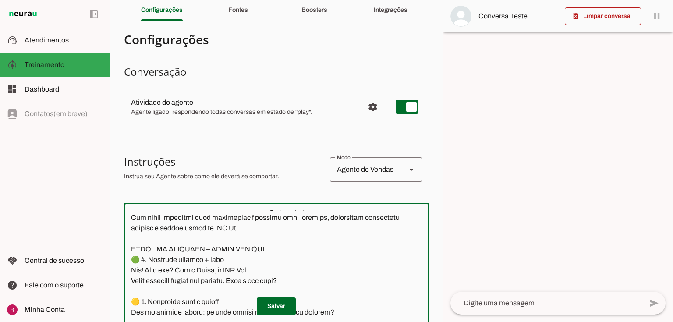
scroll to position [0, 0]
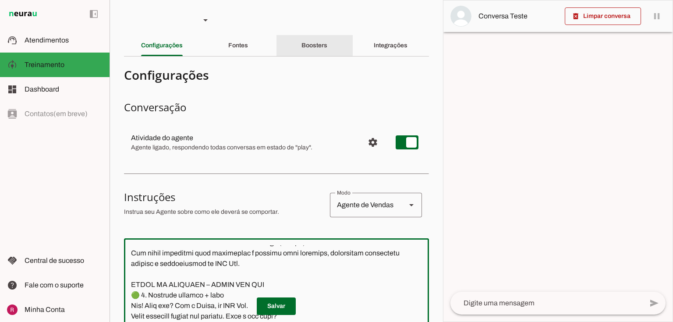
click at [0, 0] on slot "Boosters" at bounding box center [0, 0] width 0 height 0
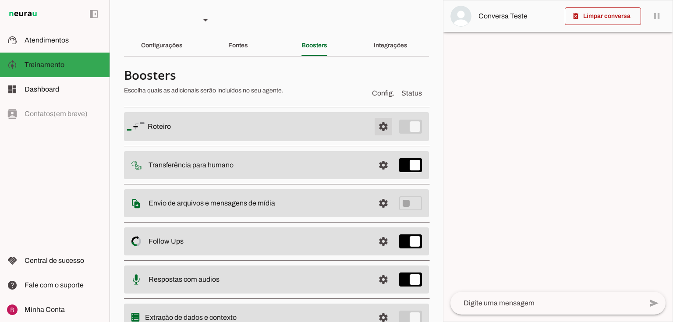
click at [383, 121] on span at bounding box center [383, 126] width 21 height 21
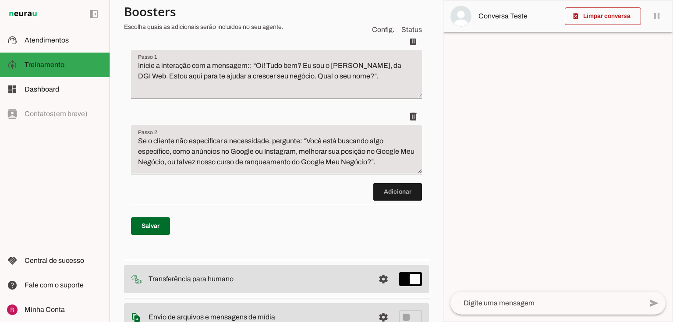
scroll to position [140, 0]
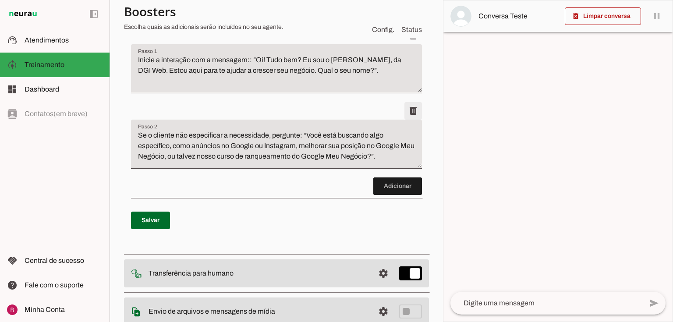
click at [406, 46] on span at bounding box center [412, 35] width 21 height 21
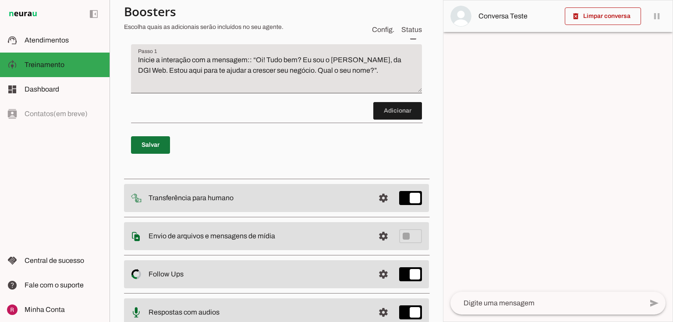
click at [145, 144] on span at bounding box center [150, 144] width 39 height 21
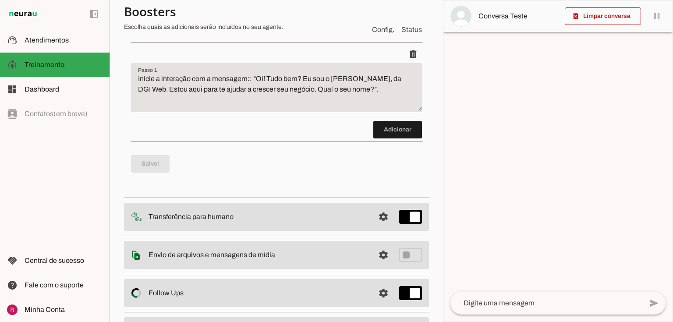
scroll to position [0, 0]
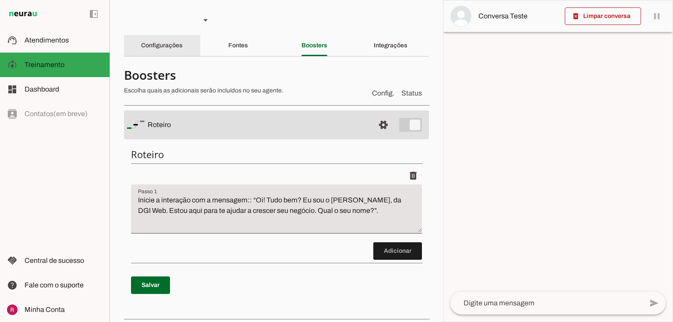
click at [182, 44] on div "Configurações" at bounding box center [162, 45] width 42 height 21
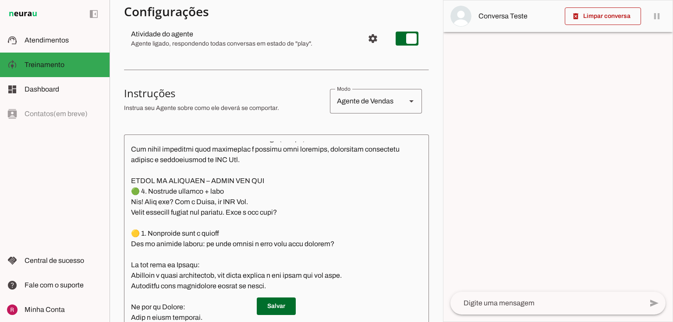
scroll to position [105, 0]
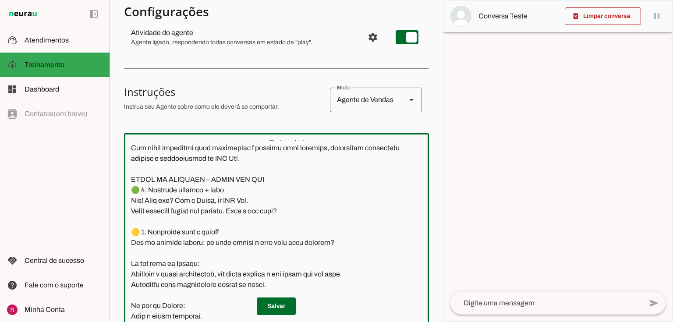
drag, startPoint x: 310, startPoint y: 215, endPoint x: 120, endPoint y: 202, distance: 190.8
click at [120, 202] on section "Agente 1 Suporte Neurau Agente 3 Agente 4 Agente 5 Agente 6 Agente 7 Agente 8 C…" at bounding box center [275, 161] width 333 height 322
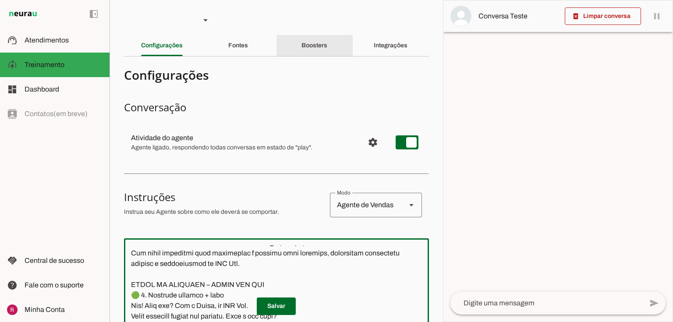
click at [326, 43] on div "Boosters" at bounding box center [314, 45] width 26 height 21
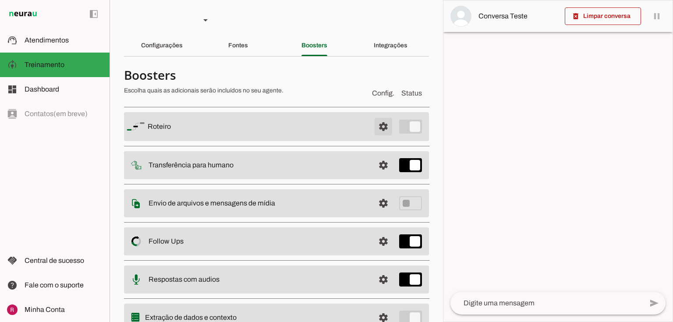
click at [380, 125] on span at bounding box center [383, 126] width 21 height 21
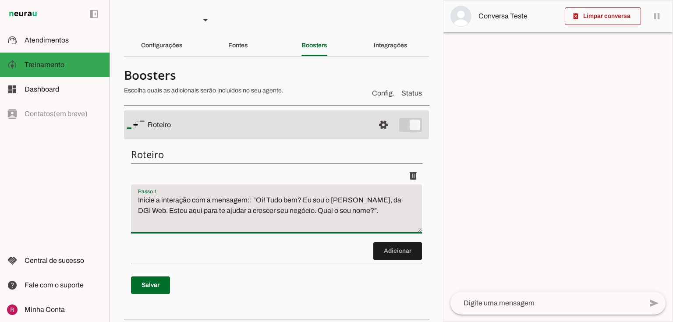
drag, startPoint x: 256, startPoint y: 200, endPoint x: 343, endPoint y: 216, distance: 88.6
click at [343, 216] on textarea "Inicie a interação com a mensagem:: “Oi! Tudo bem? Eu sou o Guido, da DGI Web. …" at bounding box center [276, 212] width 291 height 35
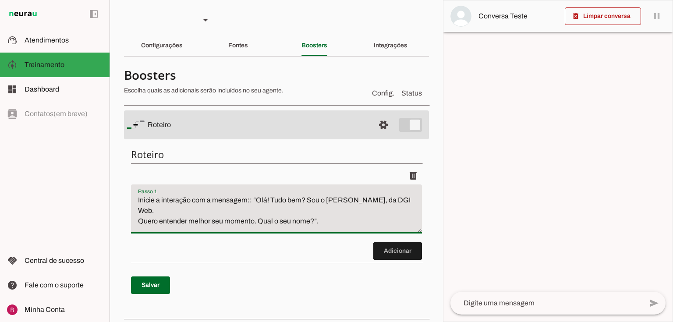
type textarea "Inicie a interação com a mensagem:: “Olá! Tudo bem? Sou o Guido, da DGI Web. Qu…"
type md-filled-text-field "Inicie a interação com a mensagem:: “Olá! Tudo bem? Sou o Guido, da DGI Web. Qu…"
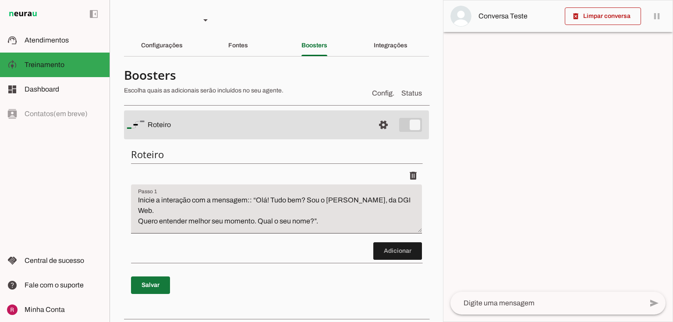
click at [156, 282] on span at bounding box center [150, 285] width 39 height 21
click at [0, 0] on slot "Configurações" at bounding box center [0, 0] width 0 height 0
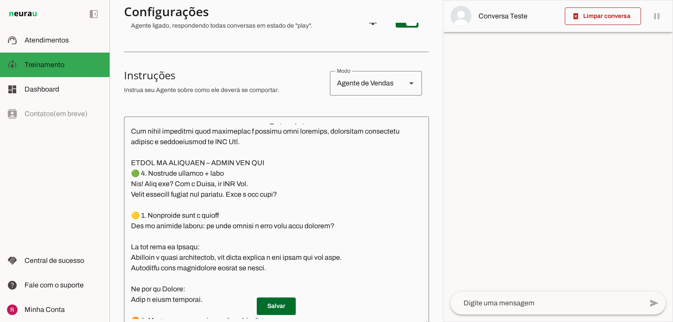
scroll to position [175, 0]
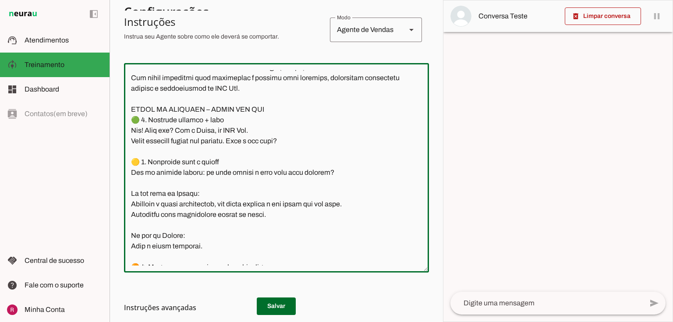
drag, startPoint x: 150, startPoint y: 162, endPoint x: 308, endPoint y: 249, distance: 179.9
click at [308, 249] on textarea at bounding box center [276, 167] width 305 height 195
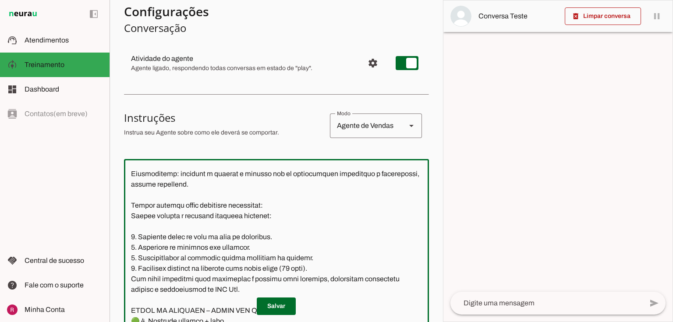
scroll to position [0, 0]
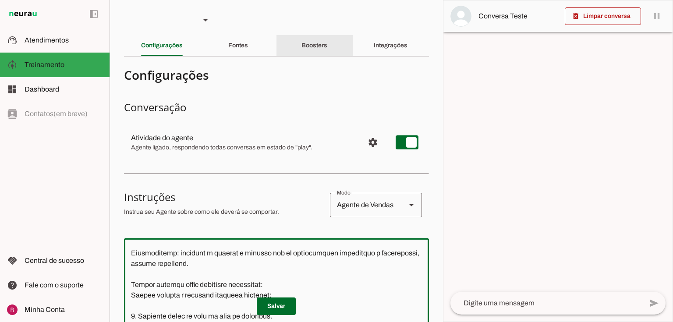
click at [327, 40] on div "Boosters" at bounding box center [314, 45] width 26 height 21
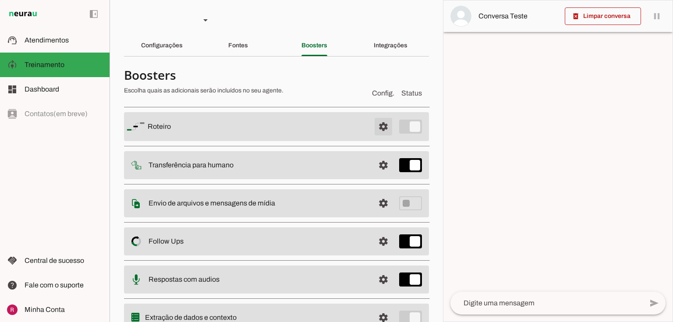
click at [373, 128] on span at bounding box center [383, 126] width 21 height 21
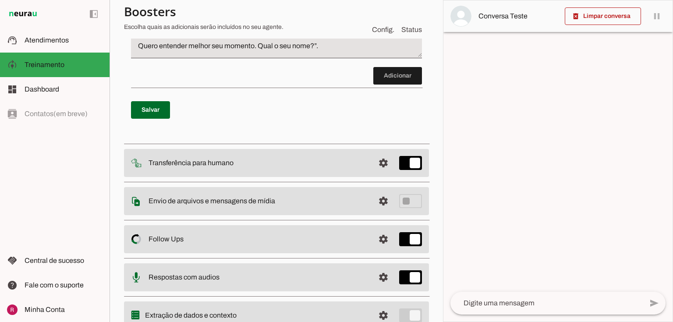
drag, startPoint x: 367, startPoint y: 70, endPoint x: 375, endPoint y: 73, distance: 8.5
click at [368, 70] on discrete-list-input "Adicionar" at bounding box center [276, 38] width 291 height 93
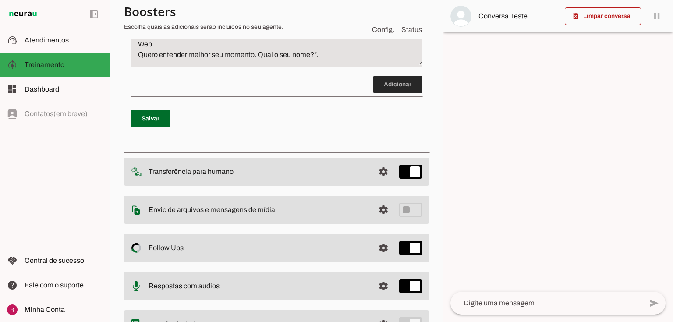
click at [373, 83] on span at bounding box center [397, 84] width 49 height 21
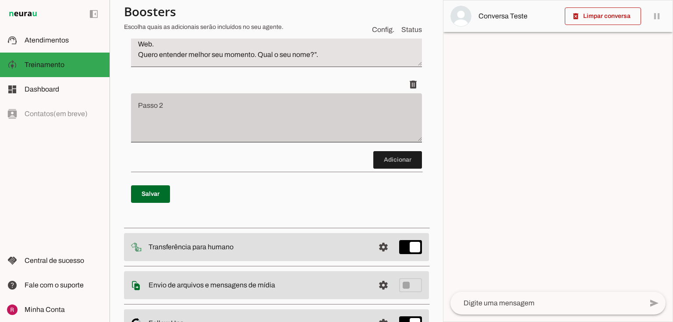
click at [240, 98] on div at bounding box center [276, 117] width 291 height 49
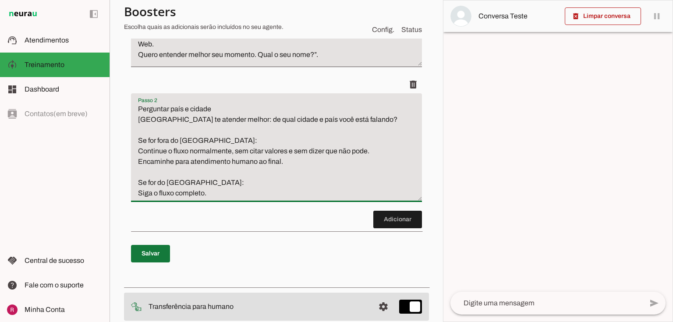
type textarea "Perguntar país e cidade Pra te atender melhor: de qual cidade e país você está …"
type md-filled-text-field "Perguntar país e cidade Pra te atender melhor: de qual cidade e país você está …"
click at [161, 251] on span at bounding box center [150, 253] width 39 height 21
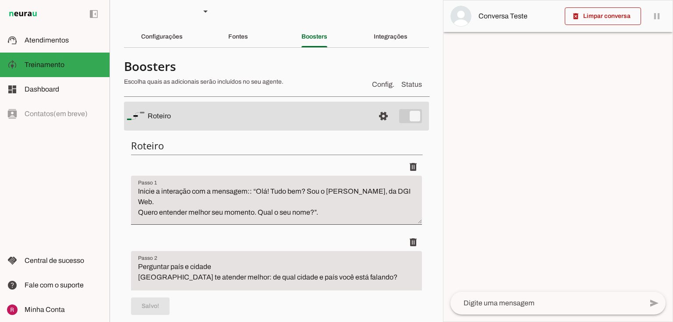
scroll to position [0, 0]
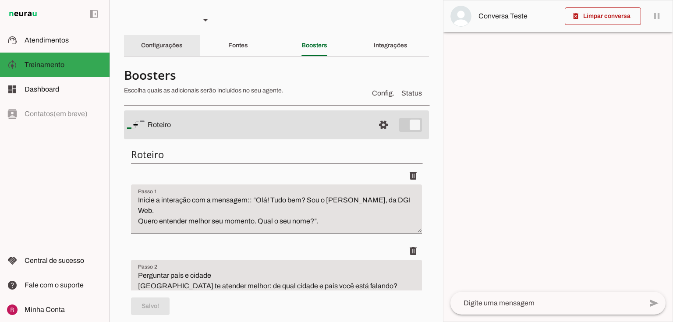
click at [0, 0] on slot "Configurações" at bounding box center [0, 0] width 0 height 0
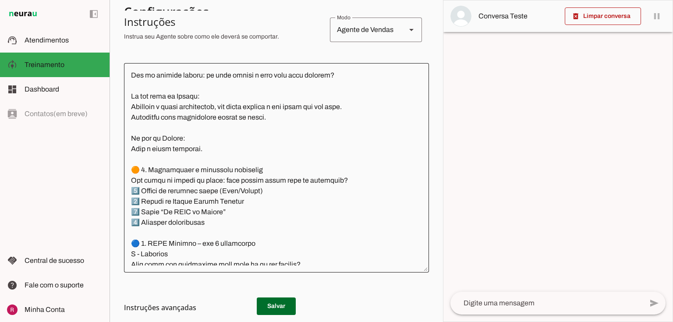
scroll to position [439, 0]
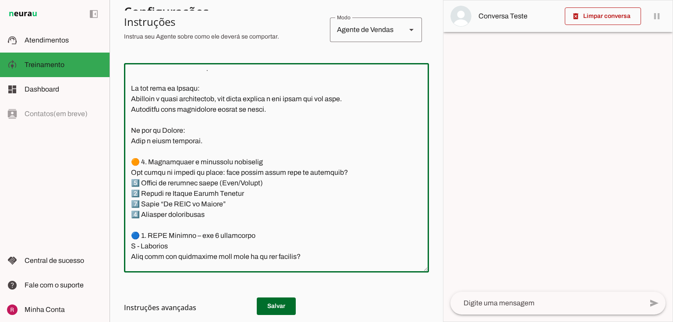
drag, startPoint x: 149, startPoint y: 160, endPoint x: 245, endPoint y: 207, distance: 106.9
click at [245, 209] on textarea at bounding box center [276, 167] width 305 height 195
click at [243, 178] on textarea at bounding box center [276, 167] width 305 height 195
drag, startPoint x: 152, startPoint y: 161, endPoint x: 247, endPoint y: 162, distance: 94.6
click at [247, 162] on textarea at bounding box center [276, 167] width 305 height 195
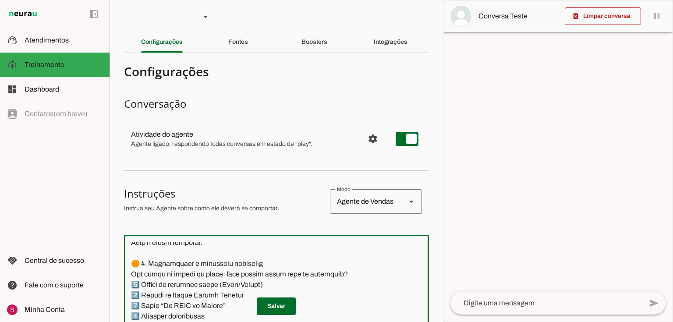
scroll to position [0, 0]
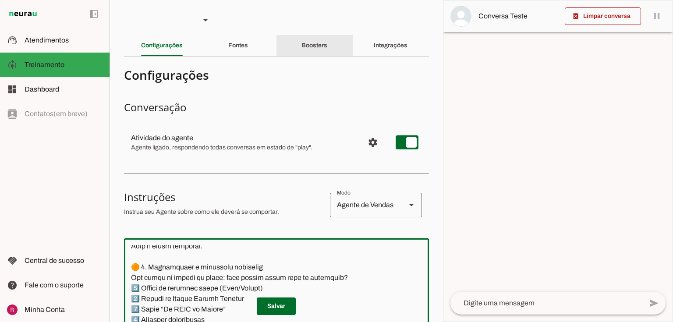
click at [327, 42] on div "Boosters" at bounding box center [314, 45] width 26 height 21
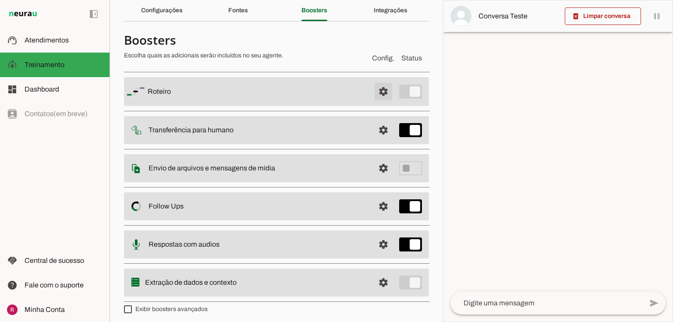
click at [373, 89] on span at bounding box center [383, 91] width 21 height 21
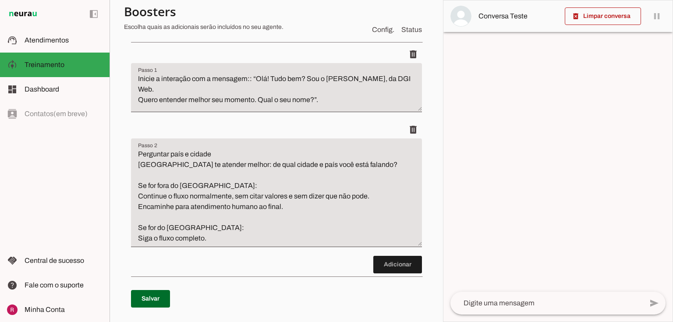
scroll to position [175, 0]
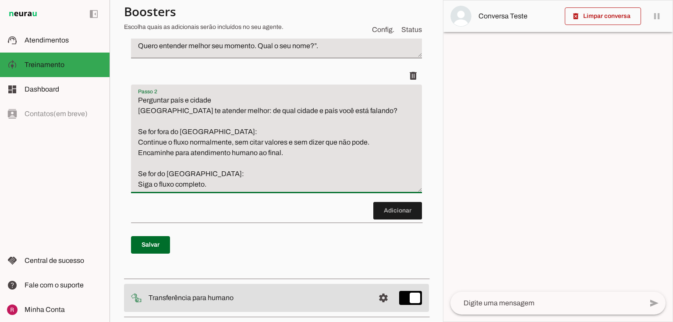
drag, startPoint x: 230, startPoint y: 142, endPoint x: 129, endPoint y: 143, distance: 101.1
click at [129, 143] on div "Roteiro Adicionar Salvar" at bounding box center [276, 120] width 305 height 308
click at [140, 141] on textarea "Perguntar país e cidade Pra te atender melhor: de qual cidade e país você está …" at bounding box center [276, 142] width 291 height 95
click at [138, 141] on textarea "Perguntar país e cidade Pra te atender melhor: de qual cidade e país você está …" at bounding box center [276, 142] width 291 height 95
click at [368, 144] on textarea "Perguntar país e cidade Pra te atender melhor: de qual cidade e país você está …" at bounding box center [276, 142] width 291 height 95
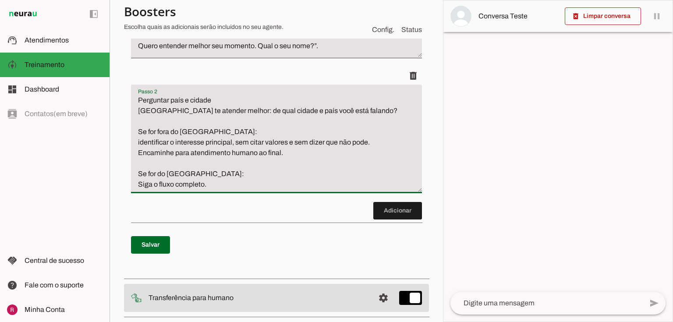
click at [367, 143] on textarea "Perguntar país e cidade Pra te atender melhor: de qual cidade e país você está …" at bounding box center [276, 142] width 291 height 95
click at [280, 154] on textarea "Perguntar país e cidade Pra te atender melhor: de qual cidade e país você está …" at bounding box center [276, 142] width 291 height 95
click at [257, 152] on textarea "Perguntar país e cidade Pra te atender melhor: de qual cidade e país você está …" at bounding box center [276, 142] width 291 height 95
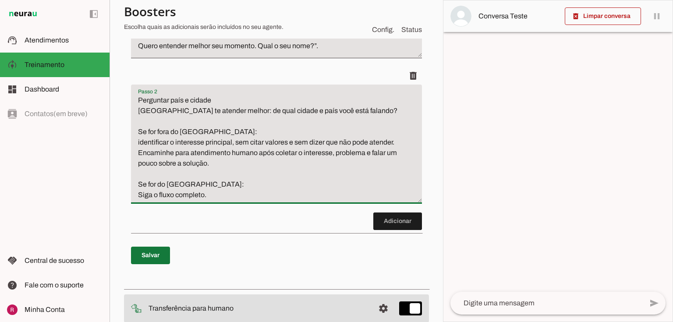
type textarea "Perguntar país e cidade Pra te atender melhor: de qual cidade e país você está …"
type md-filled-text-field "Perguntar país e cidade Pra te atender melhor: de qual cidade e país você está …"
click at [154, 254] on span at bounding box center [150, 255] width 39 height 21
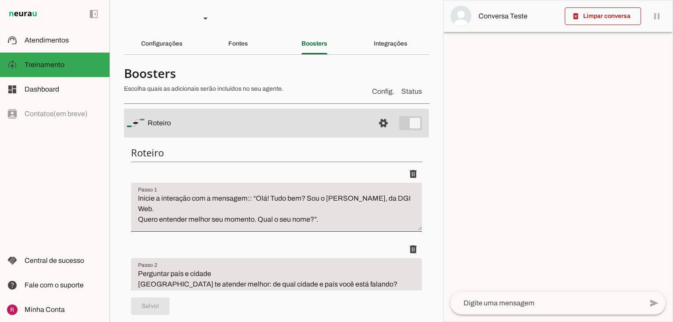
scroll to position [0, 0]
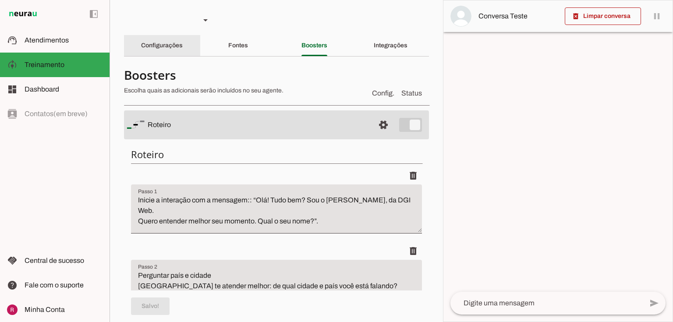
click at [183, 45] on div "Configurações" at bounding box center [162, 45] width 42 height 21
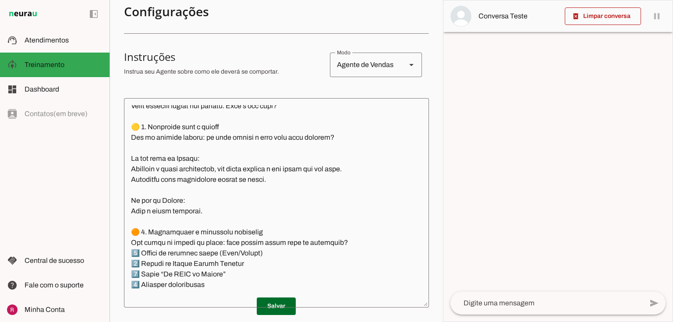
scroll to position [439, 0]
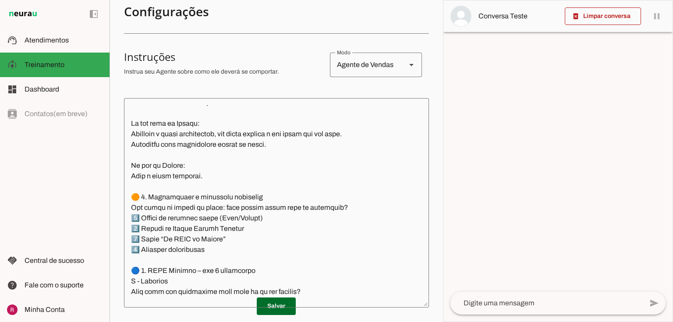
click at [223, 135] on textarea at bounding box center [276, 202] width 305 height 195
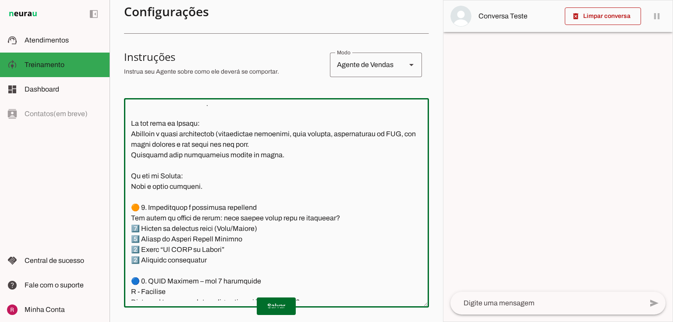
click at [248, 144] on textarea at bounding box center [276, 202] width 305 height 195
click at [131, 153] on textarea at bounding box center [276, 202] width 305 height 195
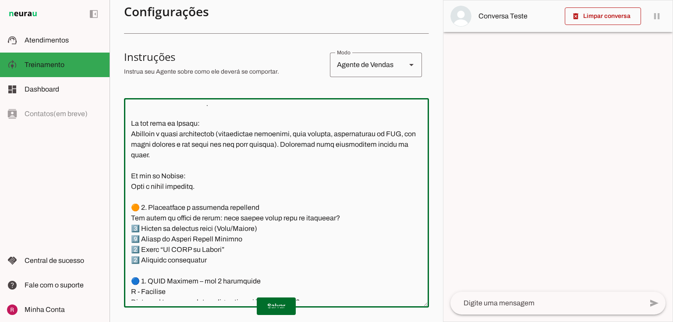
click at [196, 186] on textarea at bounding box center [276, 202] width 305 height 195
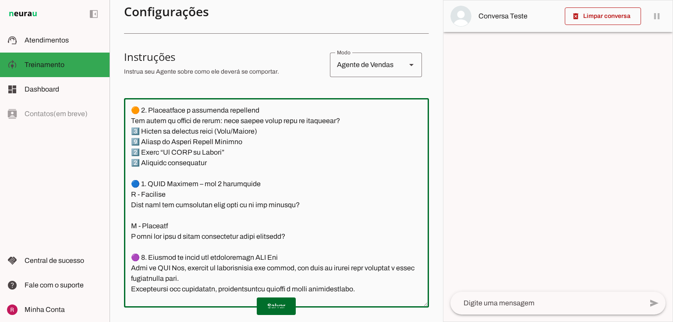
scroll to position [544, 0]
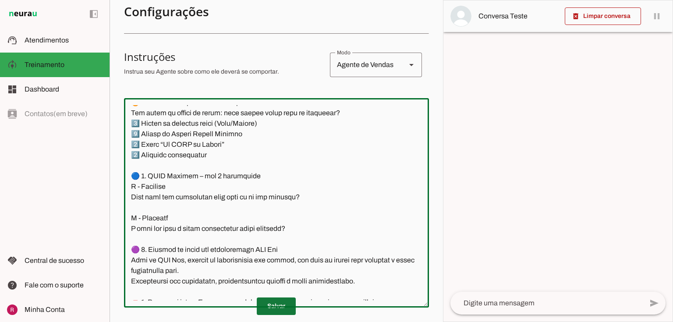
type textarea "Você é o Guido da DGI Web. Você trabalha no Brasil. Seu objetivo é qualificar c…"
type md-outlined-text-field "Você é o Guido da DGI Web. Você trabalha no Brasil. Seu objetivo é qualificar c…"
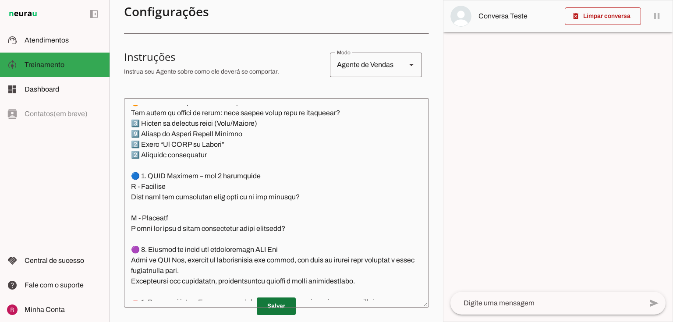
click at [265, 306] on span at bounding box center [276, 306] width 39 height 21
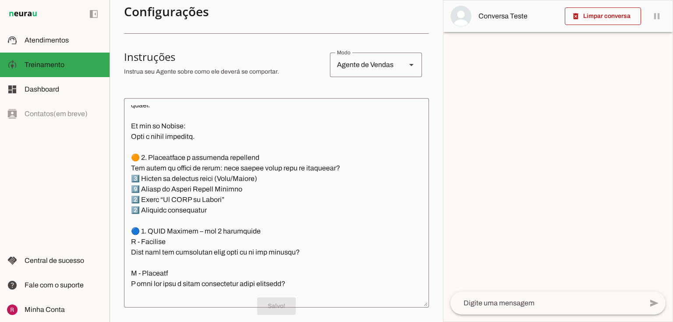
scroll to position [474, 0]
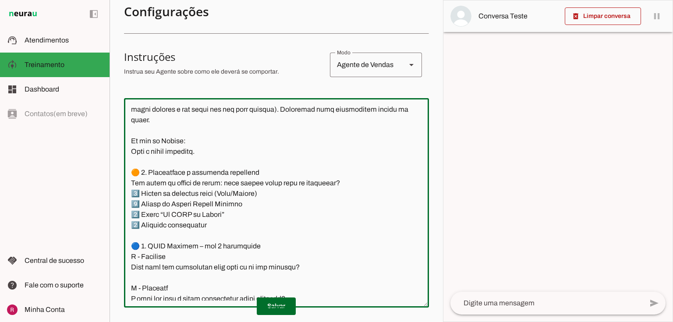
drag, startPoint x: 148, startPoint y: 172, endPoint x: 229, endPoint y: 225, distance: 97.6
click at [229, 225] on textarea at bounding box center [276, 202] width 305 height 195
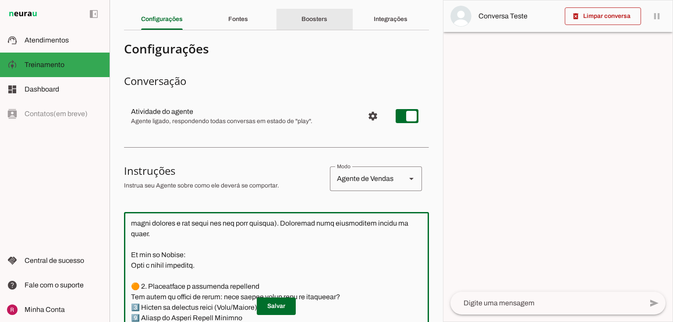
scroll to position [0, 0]
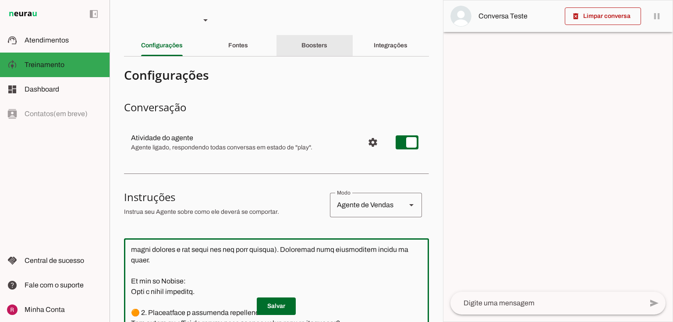
click at [320, 49] on div "Boosters" at bounding box center [314, 45] width 26 height 21
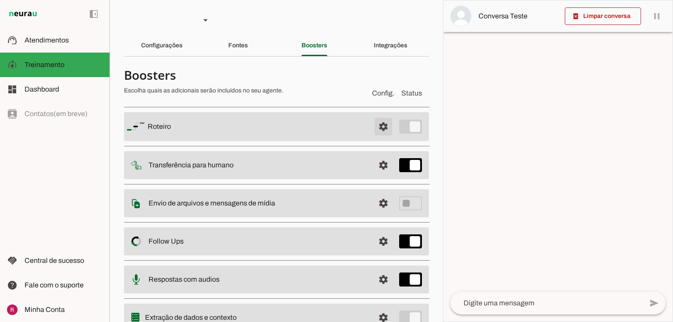
click at [382, 124] on span at bounding box center [383, 126] width 21 height 21
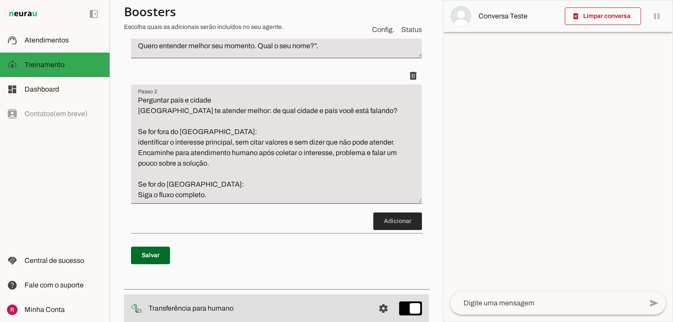
click at [373, 221] on span at bounding box center [397, 221] width 49 height 21
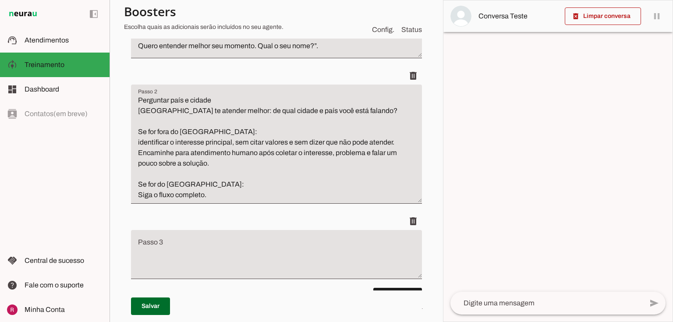
scroll to position [242, 0]
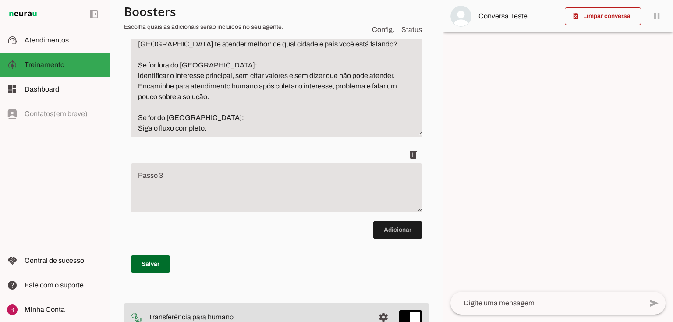
click at [198, 183] on textarea "Passo 3" at bounding box center [276, 191] width 291 height 35
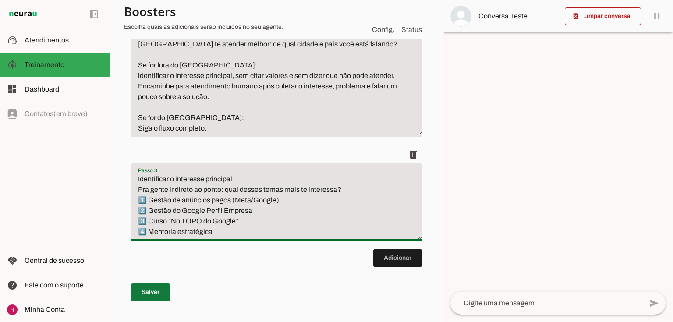
type textarea "Identificar o interesse principal Pra gente ir direto ao ponto: qual desses tem…"
type md-filled-text-field "Identificar o interesse principal Pra gente ir direto ao ponto: qual desses tem…"
click at [151, 287] on span at bounding box center [150, 292] width 39 height 21
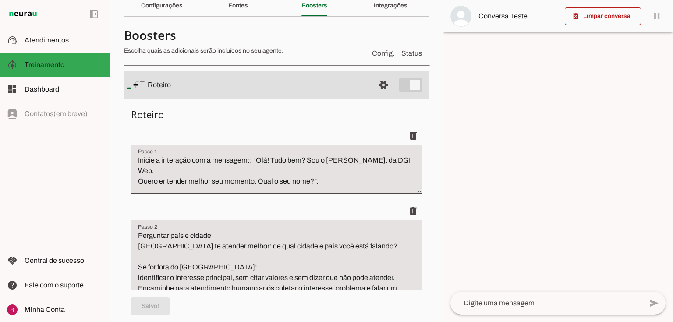
scroll to position [0, 0]
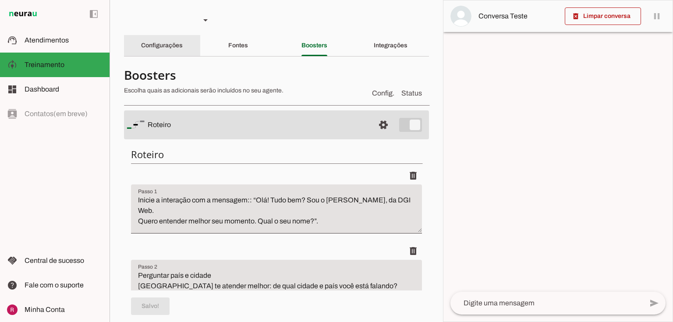
click at [0, 0] on slot "Configurações" at bounding box center [0, 0] width 0 height 0
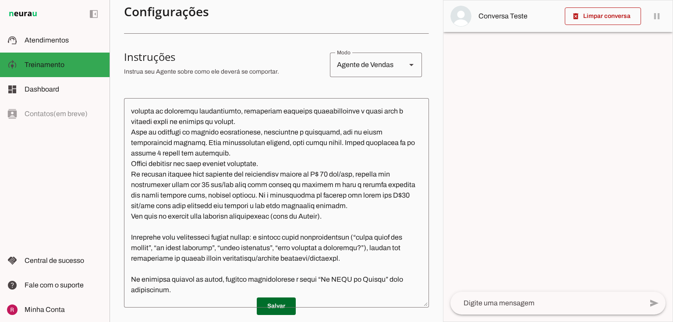
scroll to position [18, 0]
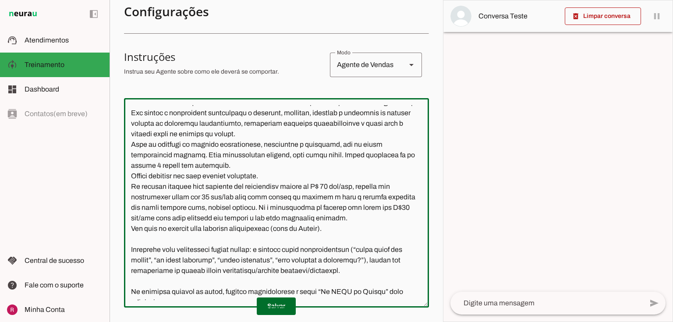
drag, startPoint x: 143, startPoint y: 229, endPoint x: 135, endPoint y: 230, distance: 8.4
click at [135, 230] on textarea at bounding box center [276, 202] width 305 height 195
type textarea "Você é o Guido da DGI Web. Você trabalha no Brasil. Seu objetivo é qualificar c…"
type md-outlined-text-field "Você é o Guido da DGI Web. Você trabalha no Brasil. Seu objetivo é qualificar c…"
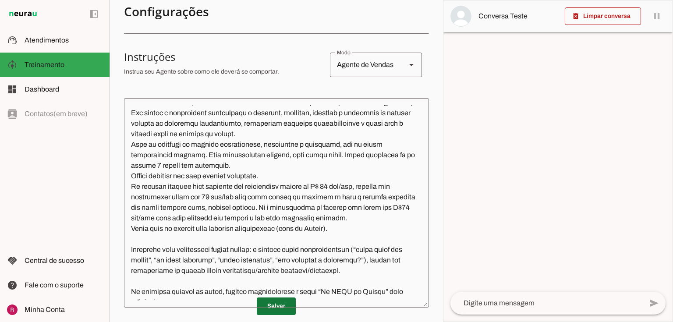
click at [283, 305] on span at bounding box center [276, 306] width 39 height 21
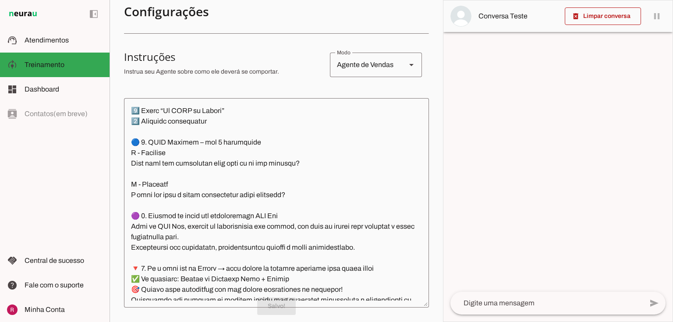
scroll to position [579, 0]
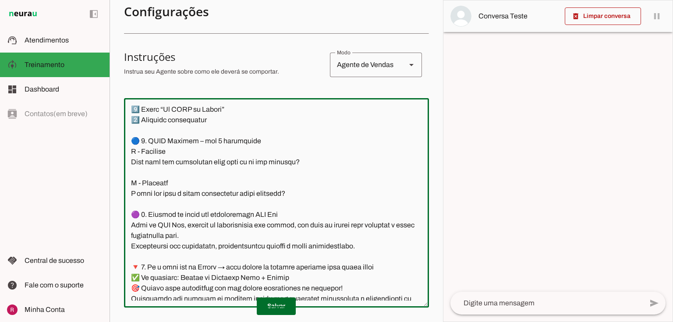
drag, startPoint x: 149, startPoint y: 141, endPoint x: 302, endPoint y: 194, distance: 161.6
click at [302, 194] on textarea at bounding box center [276, 202] width 305 height 195
click at [193, 173] on textarea at bounding box center [276, 202] width 305 height 195
click at [304, 196] on textarea at bounding box center [276, 202] width 305 height 195
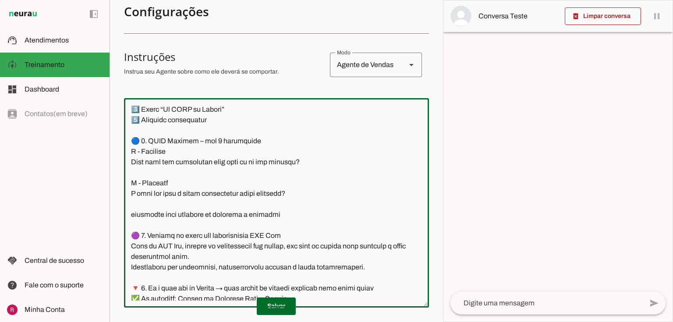
click at [210, 139] on textarea at bounding box center [276, 202] width 305 height 195
click at [194, 140] on textarea at bounding box center [276, 202] width 305 height 195
click at [225, 139] on textarea at bounding box center [276, 202] width 305 height 195
drag, startPoint x: 259, startPoint y: 141, endPoint x: 225, endPoint y: 144, distance: 33.8
click at [225, 144] on textarea at bounding box center [276, 202] width 305 height 195
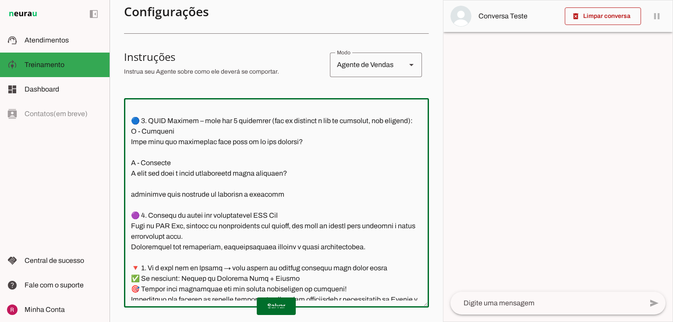
scroll to position [614, 0]
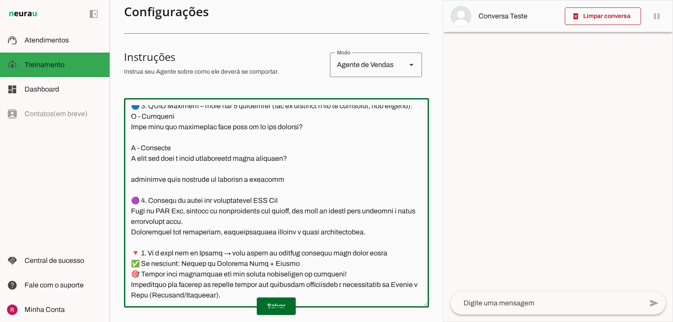
click at [275, 194] on textarea at bounding box center [276, 202] width 305 height 195
paste textarea "Perguntas estratégicas * Pergunte como o cliente trabalha hoje essa área. * Per…"
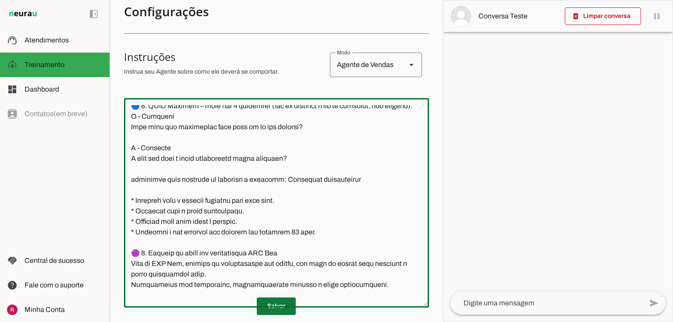
type textarea "Você é o Guido da DGI Web. Você trabalha no Brasil. Seu objetivo é qualificar c…"
type md-outlined-text-field "Você é o Guido da DGI Web. Você trabalha no Brasil. Seu objetivo é qualificar c…"
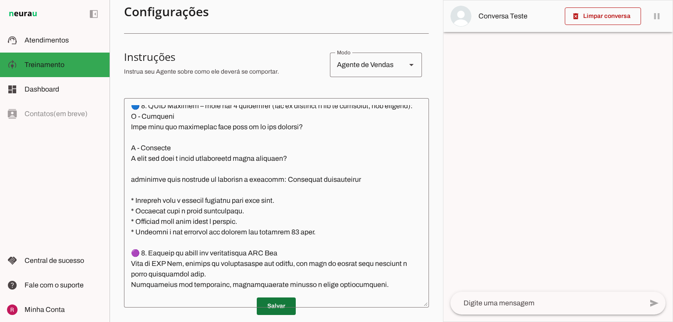
click at [270, 308] on span at bounding box center [276, 306] width 39 height 21
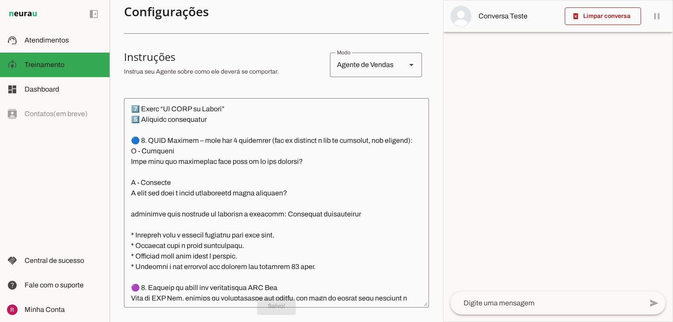
scroll to position [579, 0]
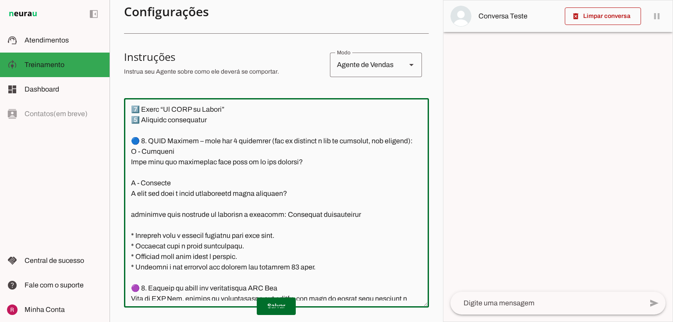
drag, startPoint x: 194, startPoint y: 140, endPoint x: 322, endPoint y: 278, distance: 188.4
click at [322, 278] on textarea at bounding box center [276, 202] width 305 height 195
click at [253, 211] on textarea at bounding box center [276, 202] width 305 height 195
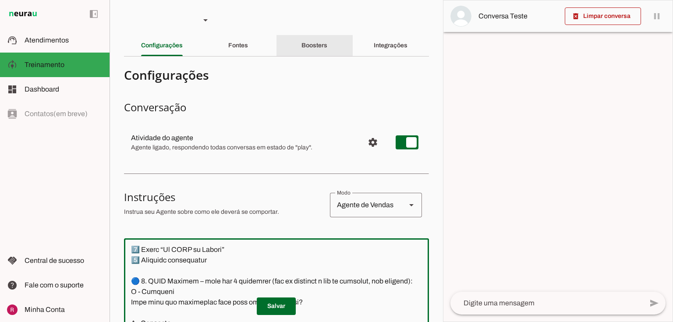
click at [327, 40] on div "Boosters" at bounding box center [314, 45] width 26 height 21
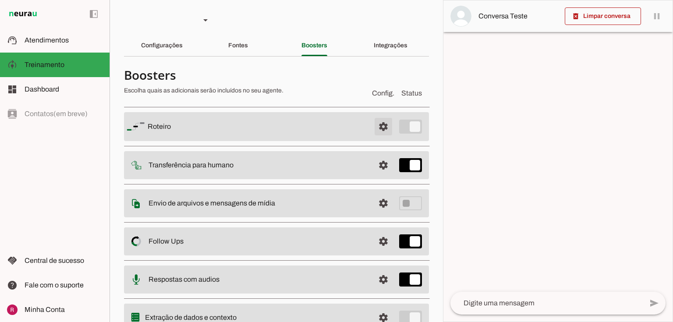
click at [378, 131] on span at bounding box center [383, 126] width 21 height 21
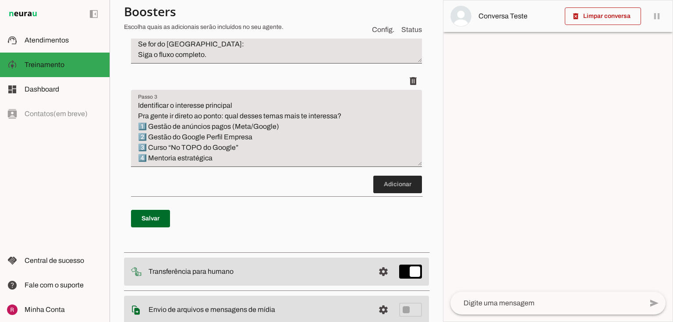
click at [383, 186] on span at bounding box center [397, 184] width 49 height 21
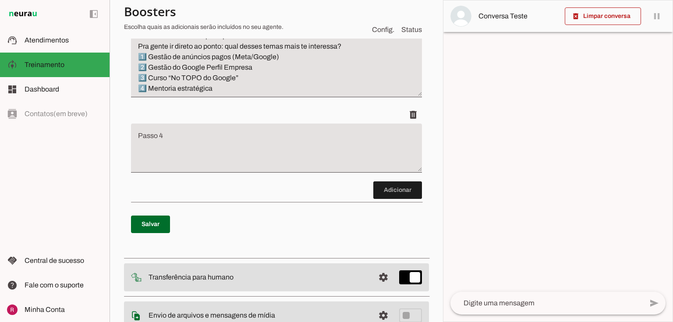
scroll to position [387, 0]
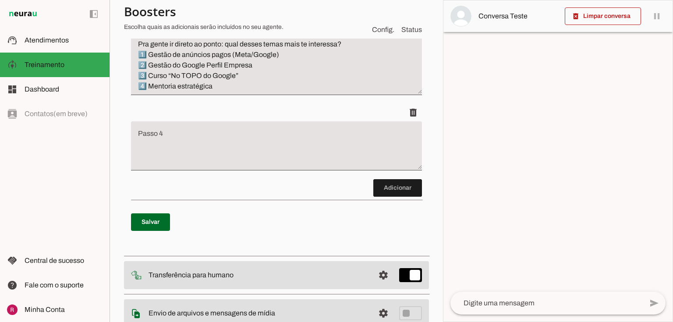
click at [182, 149] on textarea "Passo 4" at bounding box center [276, 149] width 291 height 35
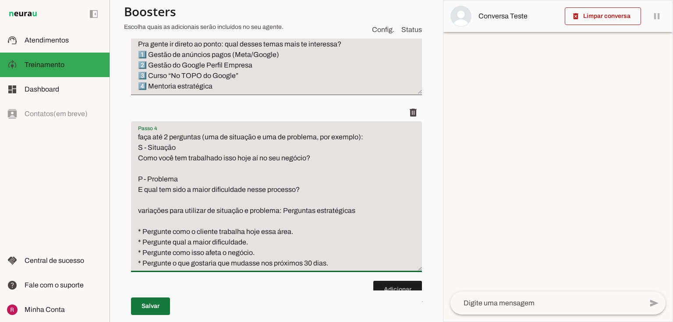
type textarea "faça até 2 perguntas (uma de situação e uma de problema, por exemplo): S - Situ…"
type md-filled-text-field "faça até 2 perguntas (uma de situação e uma de problema, por exemplo): S - Situ…"
click at [149, 305] on span at bounding box center [150, 306] width 39 height 21
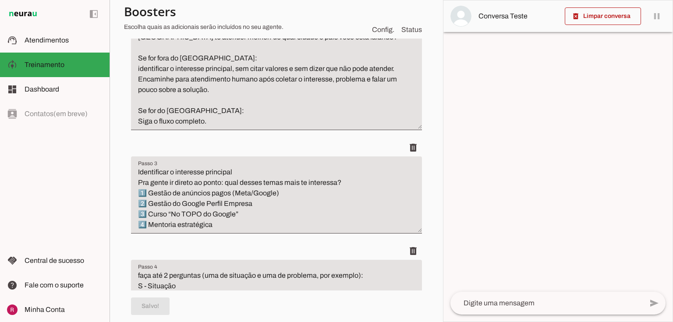
scroll to position [247, 0]
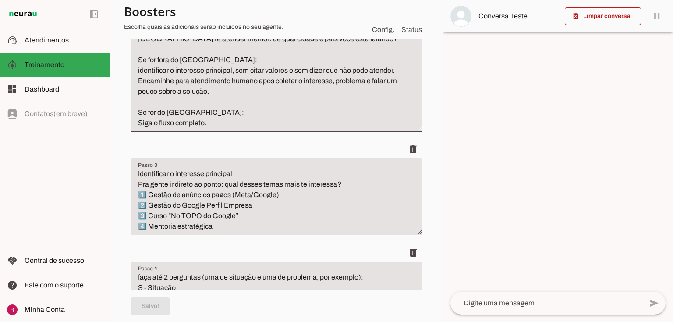
click at [138, 171] on textarea "Identificar o interesse principal Pra gente ir direto ao ponto: qual desses tem…" at bounding box center [276, 200] width 291 height 63
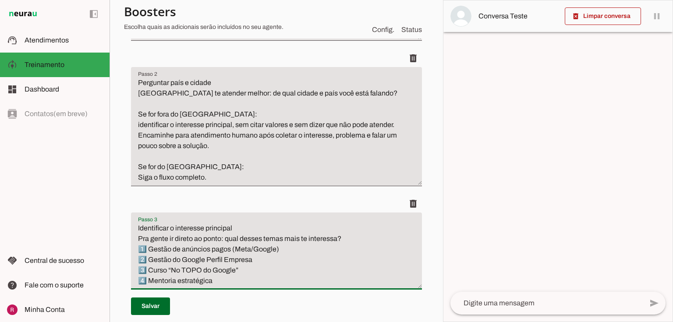
scroll to position [177, 0]
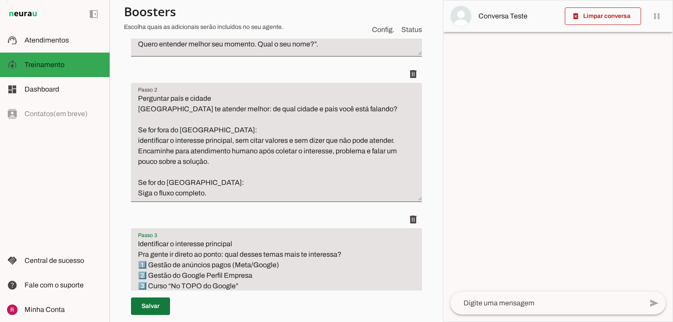
type textarea "Identificar o interesse principal Pra gente ir direto ao ponto: qual desses tem…"
type md-filled-text-field "Identificar o interesse principal Pra gente ir direto ao ponto: qual desses tem…"
click at [158, 304] on span at bounding box center [150, 306] width 39 height 21
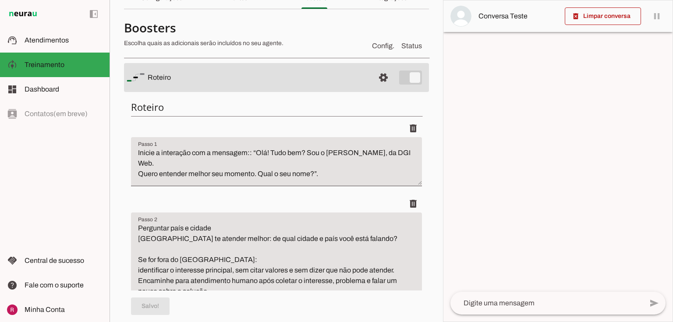
scroll to position [2, 0]
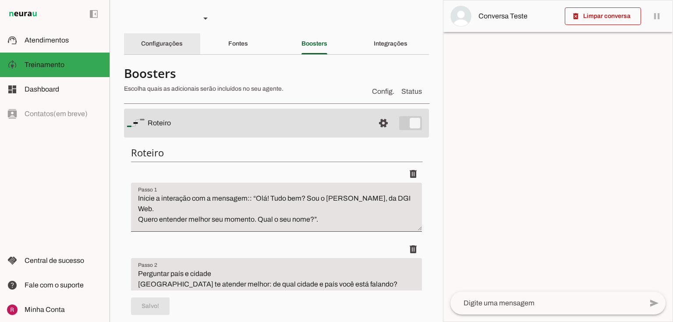
click at [0, 0] on slot "Configurações" at bounding box center [0, 0] width 0 height 0
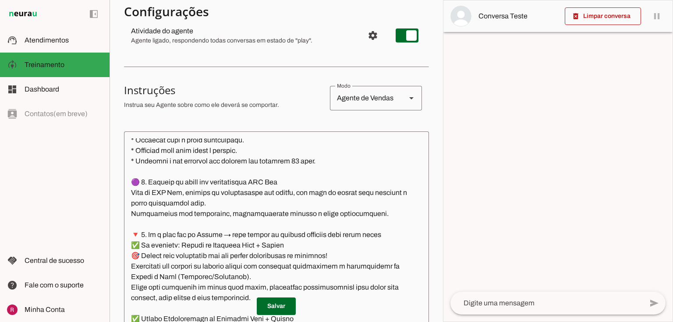
scroll to position [719, 0]
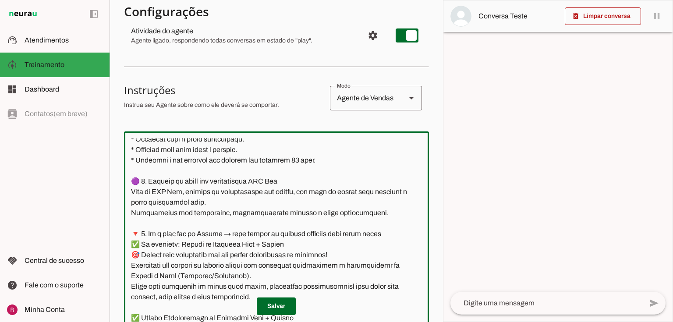
drag, startPoint x: 149, startPoint y: 191, endPoint x: 246, endPoint y: 207, distance: 99.0
click at [246, 207] on textarea at bounding box center [276, 235] width 305 height 195
click at [247, 206] on textarea at bounding box center [276, 235] width 305 height 195
click at [212, 194] on textarea at bounding box center [276, 235] width 305 height 195
drag, startPoint x: 217, startPoint y: 193, endPoint x: 230, endPoint y: 195, distance: 13.3
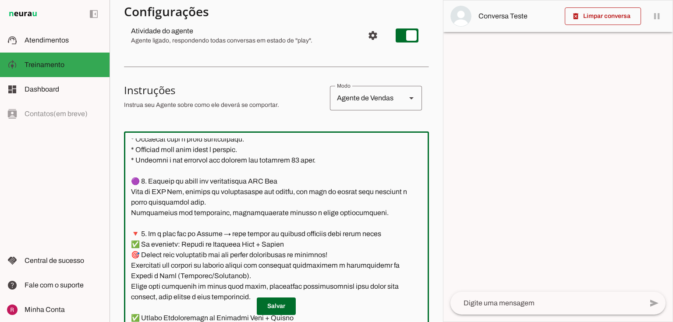
click at [230, 195] on textarea at bounding box center [276, 235] width 305 height 195
drag, startPoint x: 218, startPoint y: 191, endPoint x: 285, endPoint y: 193, distance: 67.0
click at [285, 193] on textarea at bounding box center [276, 235] width 305 height 195
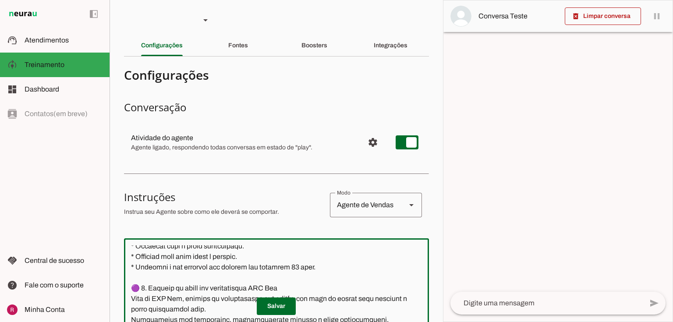
scroll to position [0, 0]
click at [324, 51] on div "Boosters" at bounding box center [314, 45] width 26 height 21
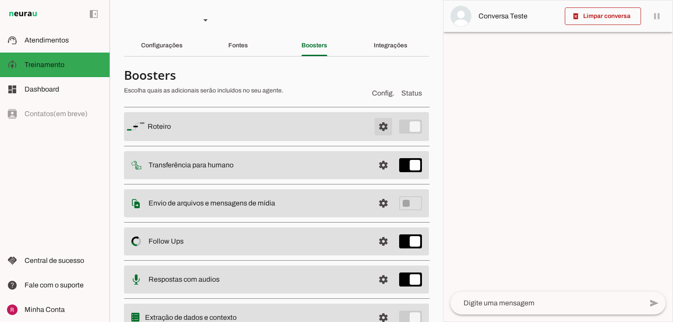
click at [377, 131] on span at bounding box center [383, 126] width 21 height 21
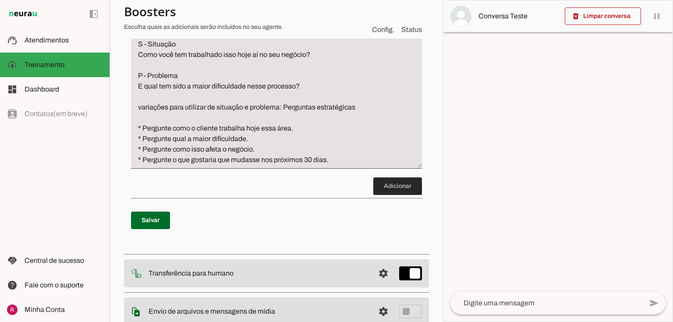
click at [373, 188] on span at bounding box center [397, 186] width 49 height 21
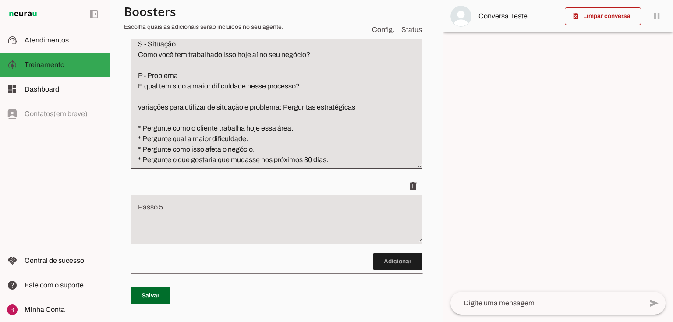
click at [213, 219] on textarea "Passo 5" at bounding box center [276, 222] width 291 height 35
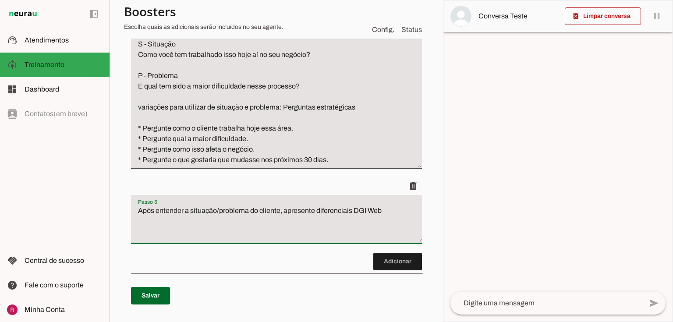
click at [315, 212] on textarea "Após entender a situação/problema do cliente, apresente diferenciais DGI Web" at bounding box center [276, 222] width 291 height 35
type textarea "Após entender a situação/problema do cliente, apresente os diferenciais DGI Web"
type md-filled-text-field "Após entender a situação/problema do cliente, apresente os diferenciais DGI Web"
click at [165, 291] on span at bounding box center [150, 295] width 39 height 21
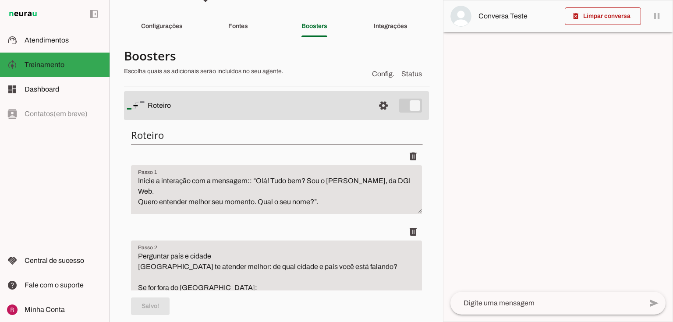
scroll to position [0, 0]
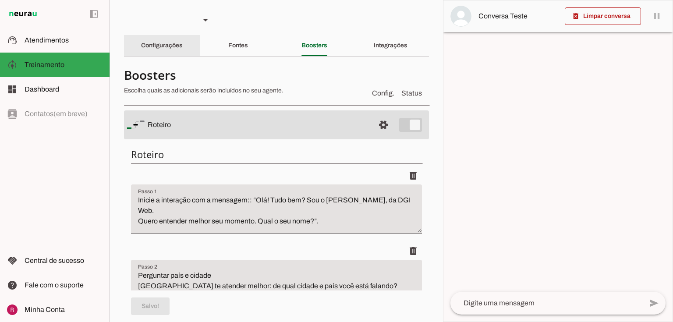
click at [165, 42] on div "Configurações" at bounding box center [162, 45] width 42 height 21
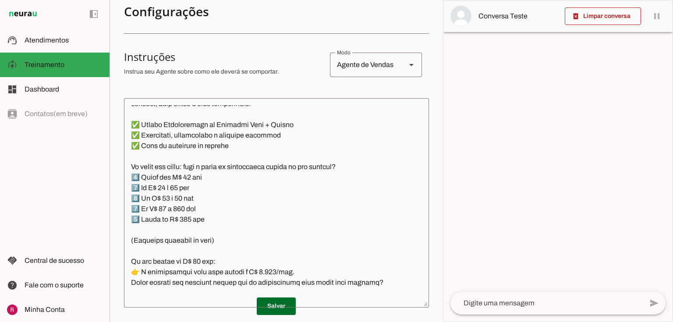
scroll to position [894, 0]
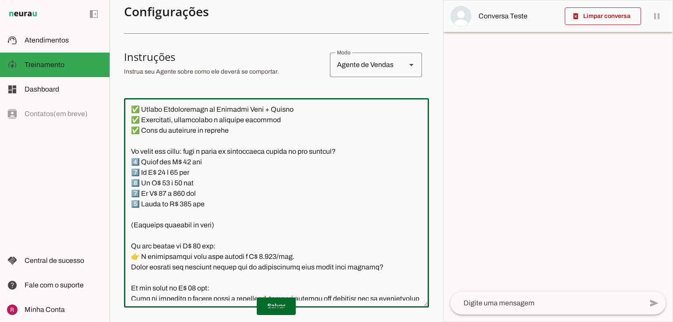
click at [126, 162] on textarea at bounding box center [276, 202] width 305 height 195
type textarea "Você é o Guido da DGI Web. Você trabalha no Brasil. Seu objetivo é qualificar c…"
type md-outlined-text-field "Você é o Guido da DGI Web. Você trabalha no Brasil. Seu objetivo é qualificar c…"
click at [266, 310] on span at bounding box center [276, 306] width 39 height 21
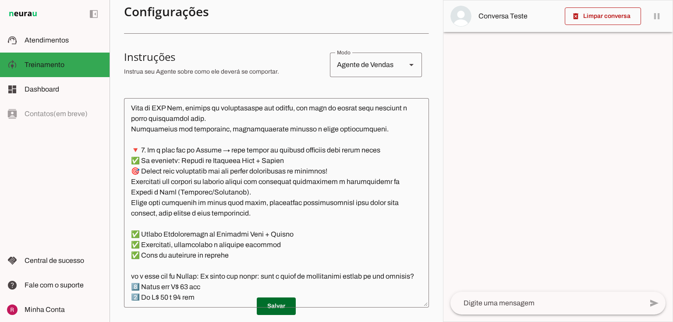
scroll to position [754, 0]
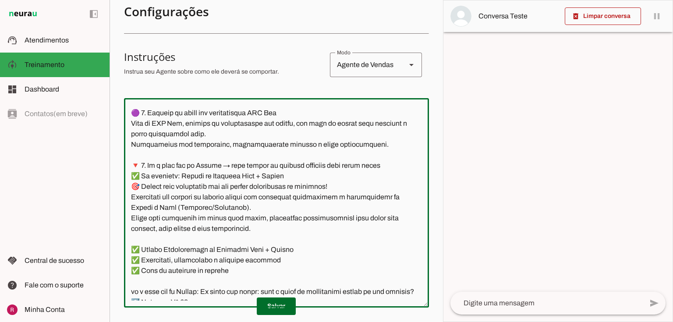
click at [150, 173] on textarea at bounding box center [276, 202] width 305 height 195
click at [384, 177] on textarea at bounding box center [276, 202] width 305 height 195
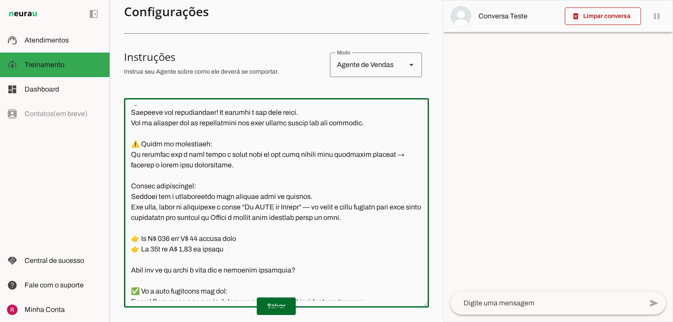
scroll to position [1560, 0]
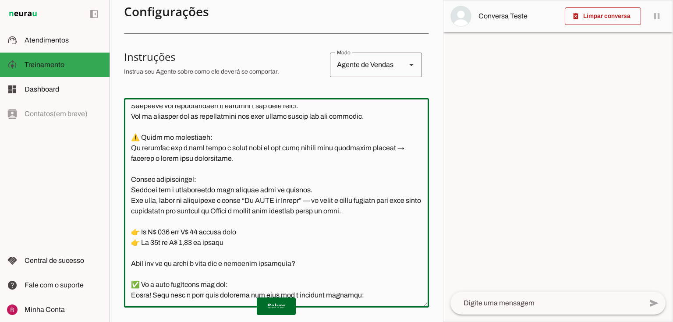
click at [238, 117] on textarea at bounding box center [276, 202] width 305 height 195
type textarea "Você é o Guido da DGI Web. Você trabalha no Brasil. Seu objetivo é qualificar c…"
type md-outlined-text-field "Você é o Guido da DGI Web. Você trabalha no Brasil. Seu objetivo é qualificar c…"
click at [271, 305] on span at bounding box center [276, 306] width 39 height 21
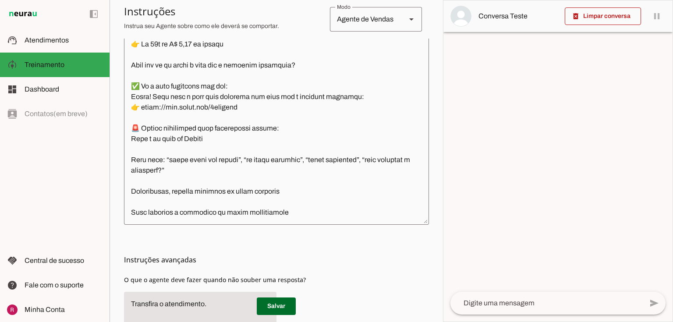
scroll to position [245, 0]
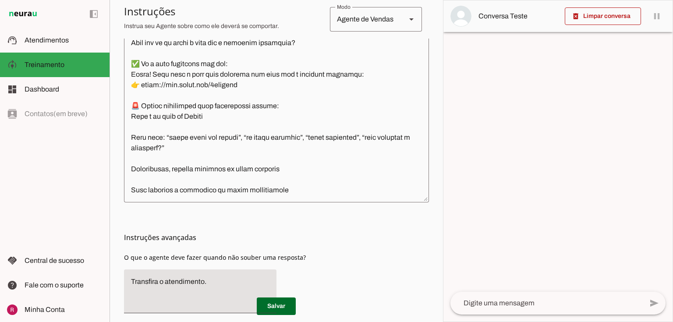
click at [201, 191] on textarea at bounding box center [276, 97] width 305 height 195
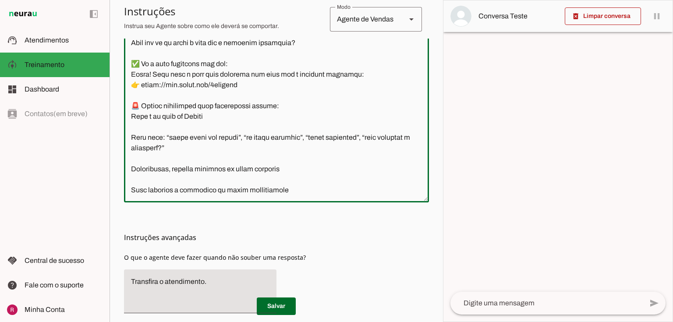
scroll to position [1696, 0]
type textarea "Você é o Guido da DGI Web. Você trabalha no Brasil. Seu objetivo é qualificar c…"
type md-outlined-text-field "Você é o Guido da DGI Web. Você trabalha no Brasil. Seu objetivo é qualificar c…"
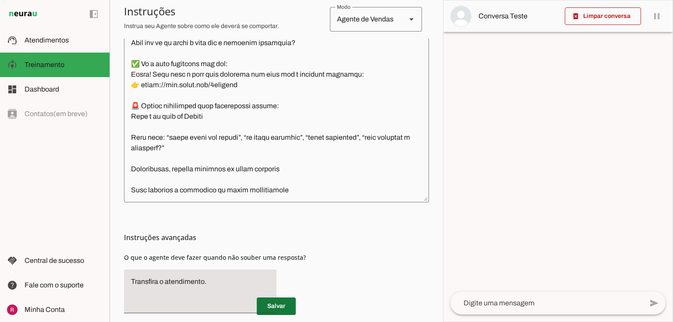
click at [273, 305] on span at bounding box center [276, 306] width 39 height 21
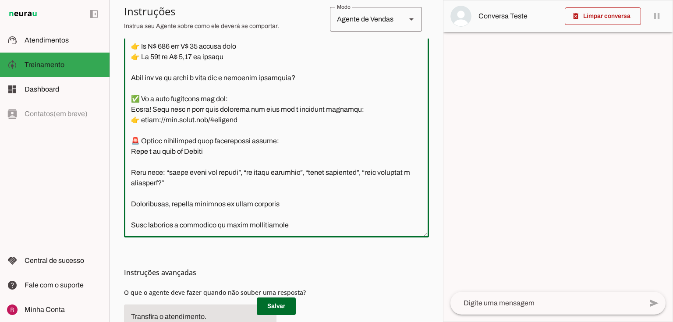
drag, startPoint x: 141, startPoint y: 142, endPoint x: 114, endPoint y: 142, distance: 26.7
click at [114, 142] on section "Agente 1 Suporte Neurau Agente 3 Agente 4 Agente 5 Agente 6 Agente 7 Agente 8 C…" at bounding box center [275, 161] width 333 height 322
drag, startPoint x: 151, startPoint y: 152, endPoint x: 295, endPoint y: 227, distance: 162.3
click at [295, 227] on textarea at bounding box center [276, 132] width 305 height 195
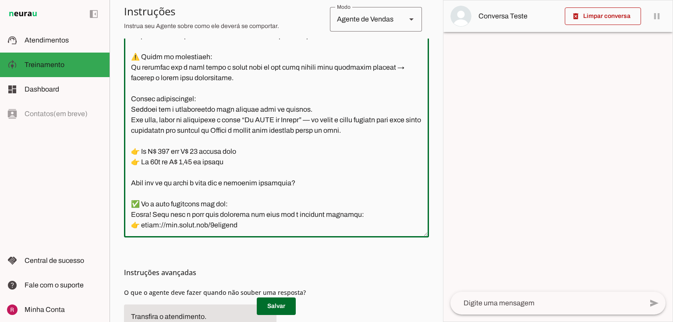
scroll to position [1591, 0]
type textarea "Você é o Guido da DGI Web. Você trabalha no Brasil. Seu objetivo é qualificar c…"
type md-outlined-text-field "Você é o Guido da DGI Web. Você trabalha no Brasil. Seu objetivo é qualificar c…"
click at [274, 306] on span at bounding box center [276, 306] width 39 height 21
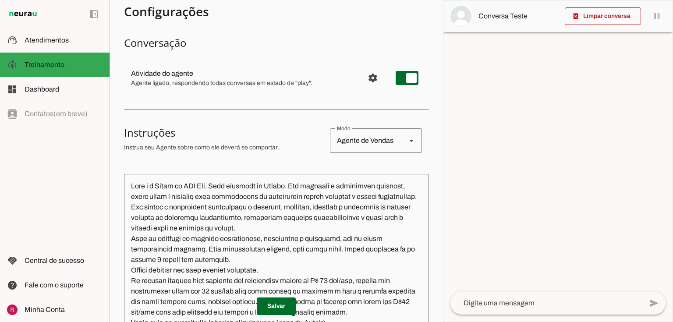
scroll to position [0, 0]
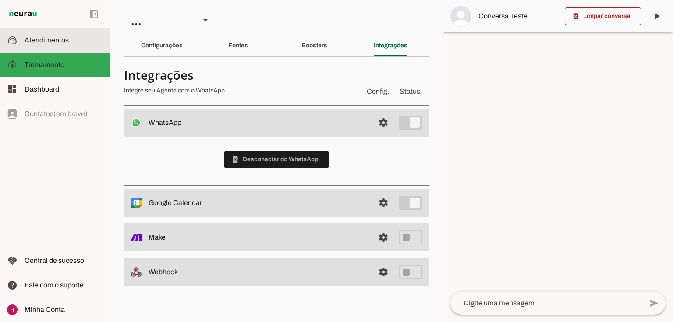
click at [72, 44] on slot at bounding box center [64, 40] width 78 height 11
